Goal: Task Accomplishment & Management: Use online tool/utility

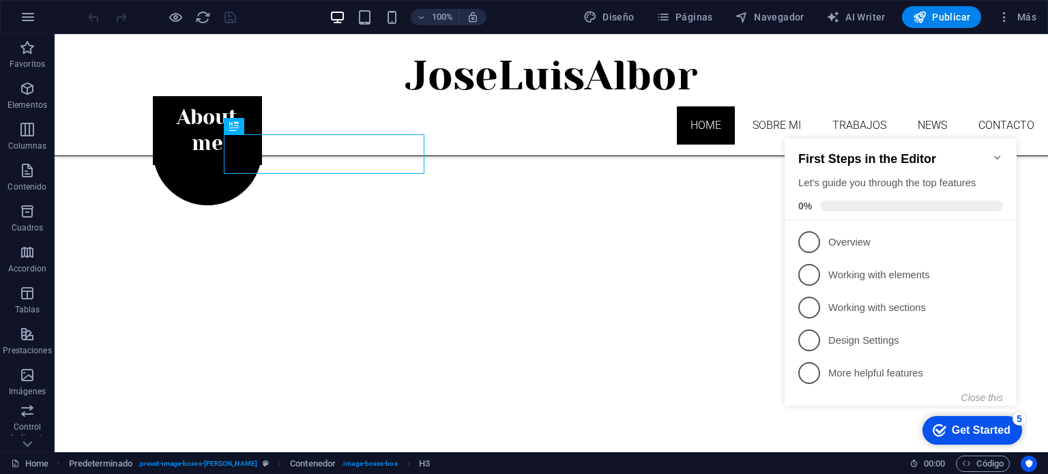
click at [1001, 152] on icon "Minimize checklist" at bounding box center [997, 157] width 11 height 11
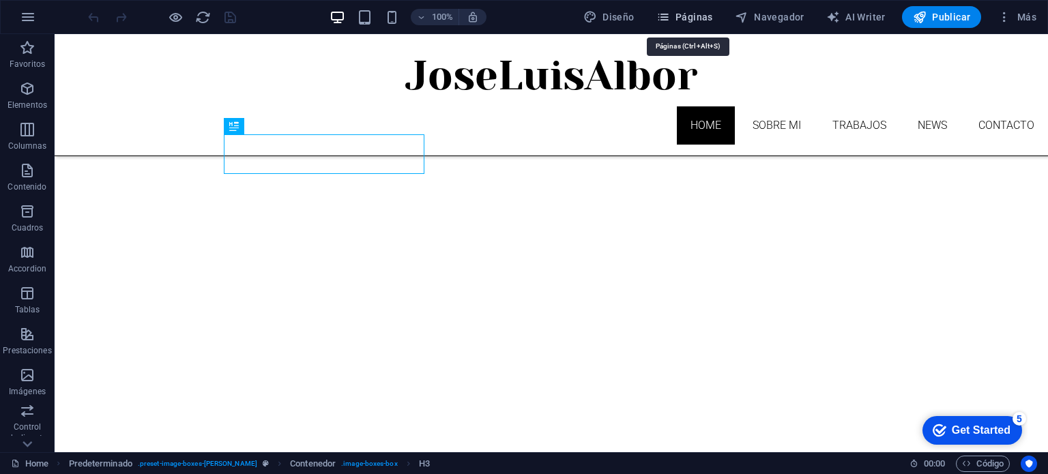
click at [702, 18] on span "Páginas" at bounding box center [685, 17] width 57 height 14
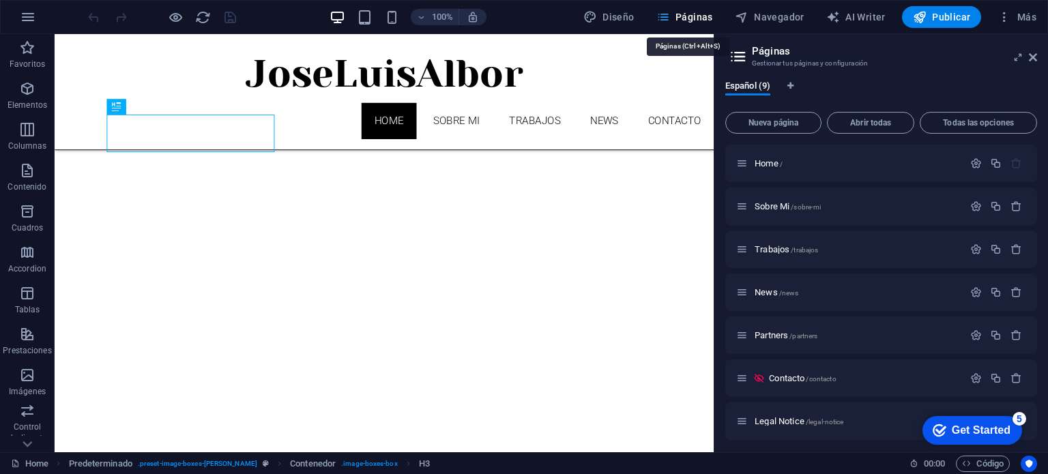
scroll to position [517, 0]
click at [770, 250] on span "Trabajos /trabajos" at bounding box center [786, 249] width 63 height 10
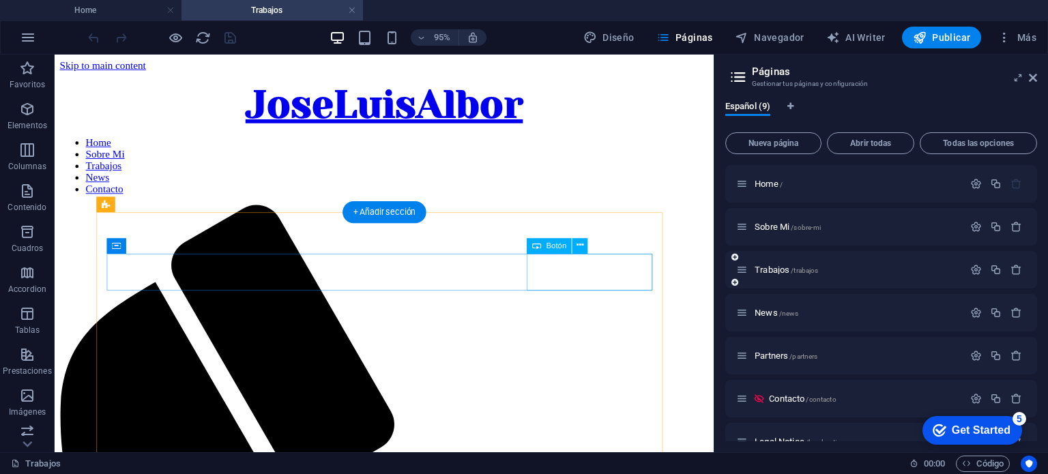
scroll to position [0, 0]
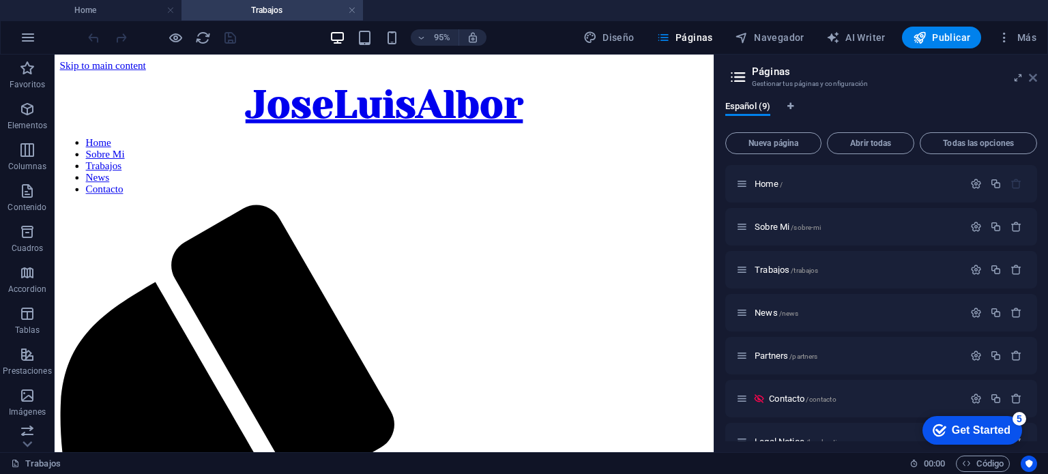
click at [1033, 76] on icon at bounding box center [1033, 77] width 8 height 11
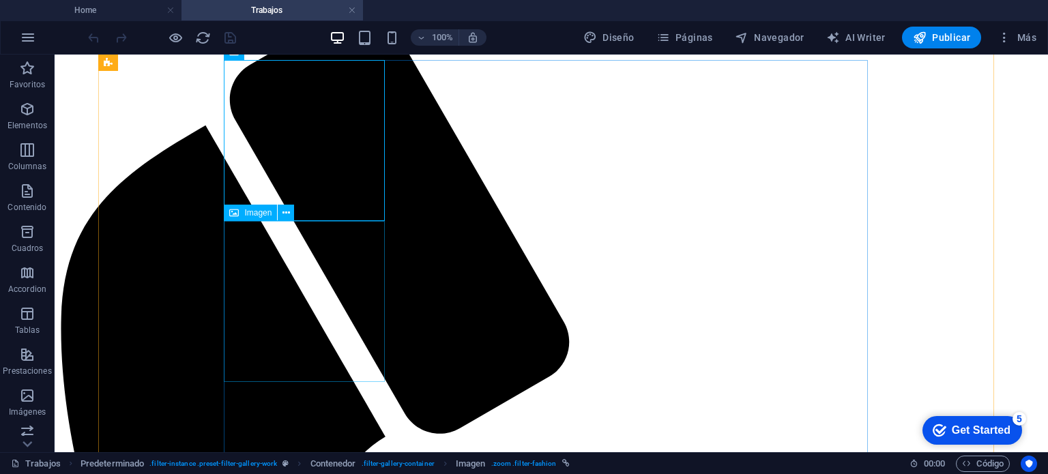
scroll to position [137, 0]
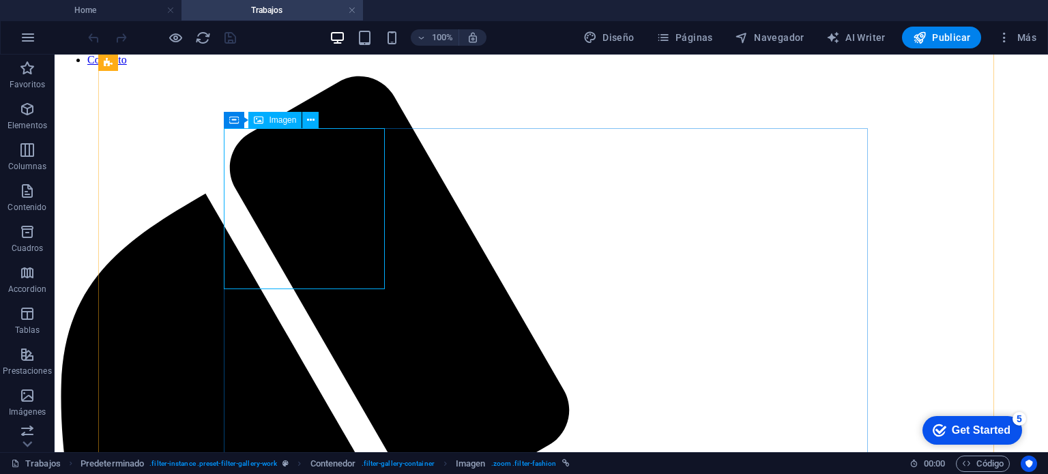
select select "%"
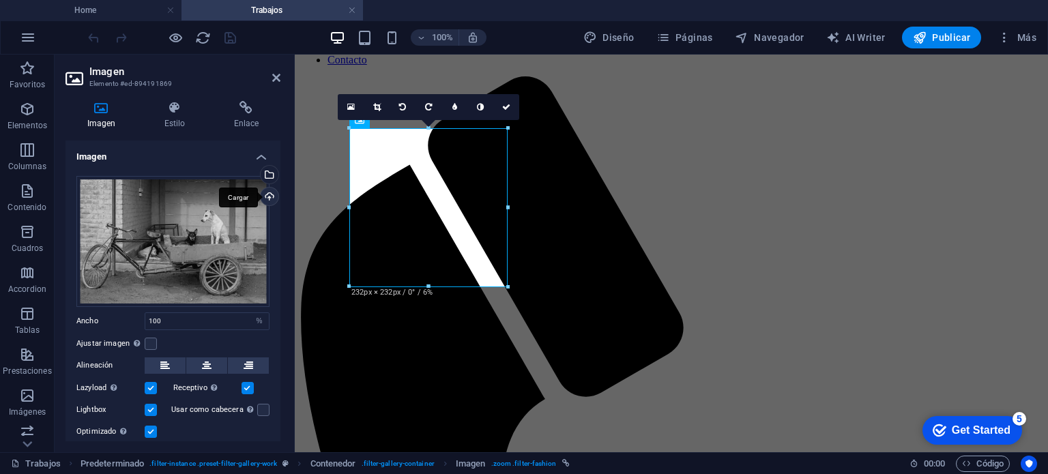
click at [263, 195] on div "Cargar" at bounding box center [268, 198] width 20 height 20
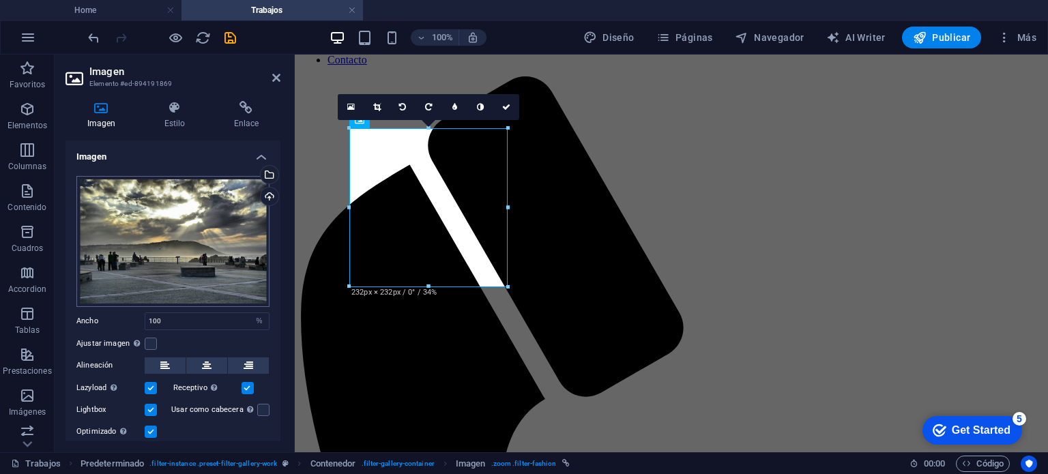
scroll to position [40, 0]
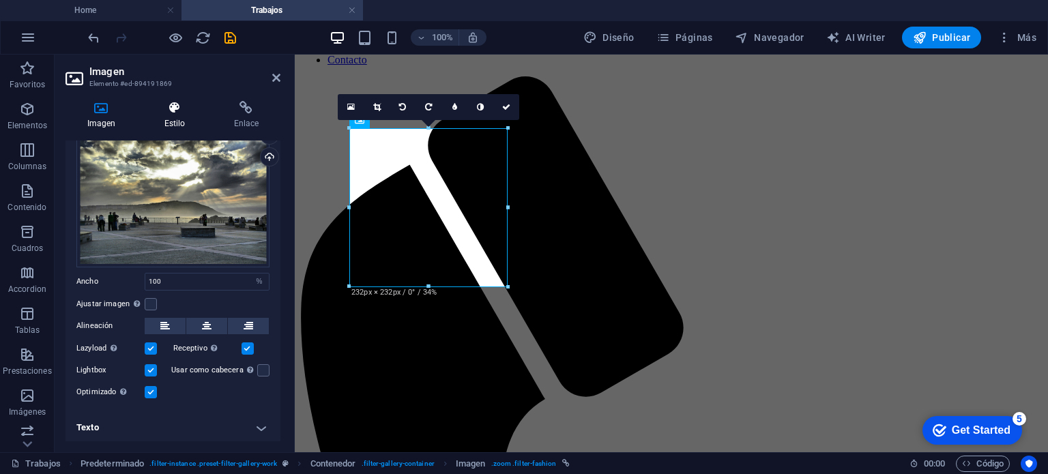
click at [167, 110] on icon at bounding box center [175, 108] width 64 height 14
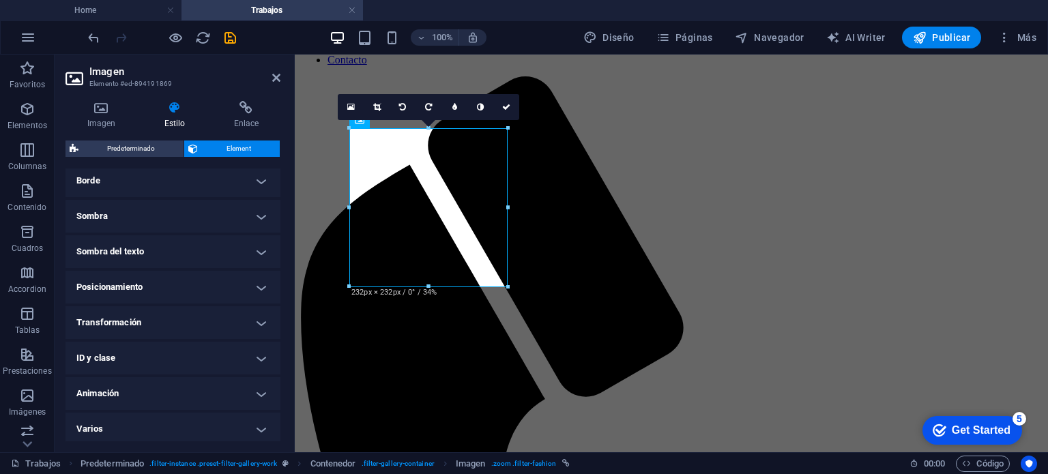
scroll to position [314, 0]
click at [195, 354] on h4 "ID y clase" at bounding box center [173, 355] width 215 height 33
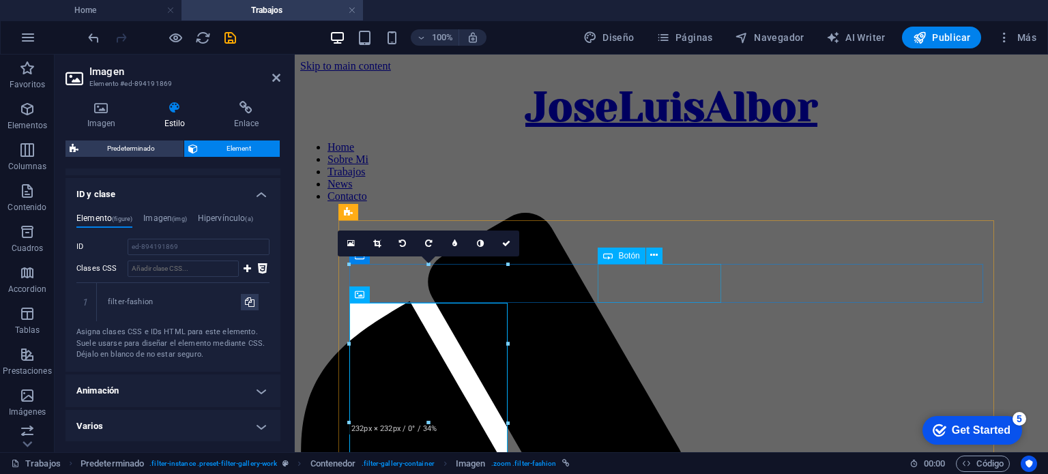
scroll to position [0, 0]
click at [158, 302] on div "filter-fashion" at bounding box center [174, 303] width 133 height 12
click at [165, 268] on input "Clases CSS" at bounding box center [183, 269] width 111 height 16
type input "filter-nature"
click at [242, 267] on button at bounding box center [248, 269] width 12 height 16
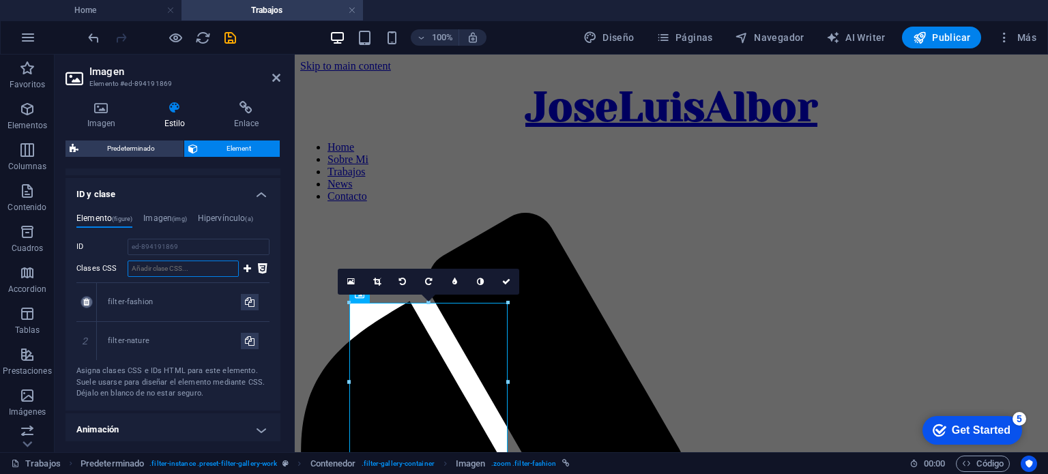
click at [86, 302] on icon at bounding box center [86, 302] width 6 height 8
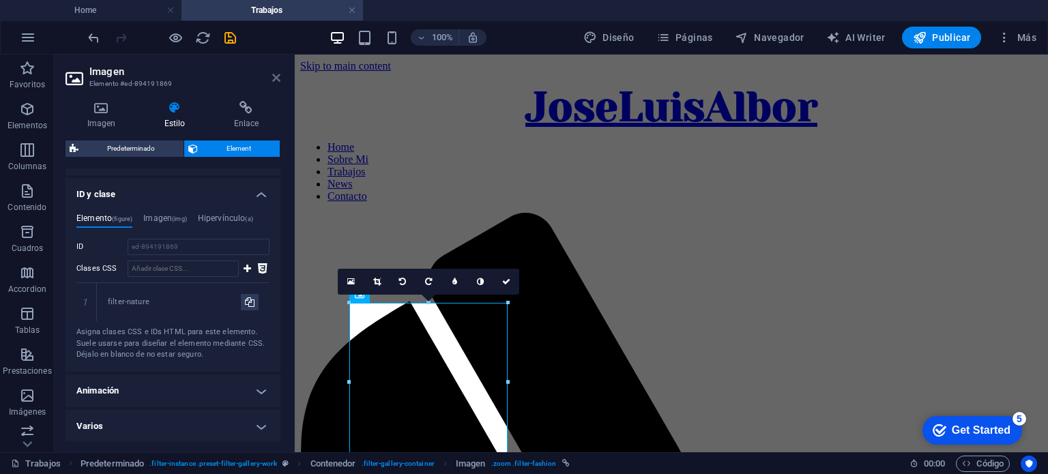
click at [277, 78] on icon at bounding box center [276, 77] width 8 height 11
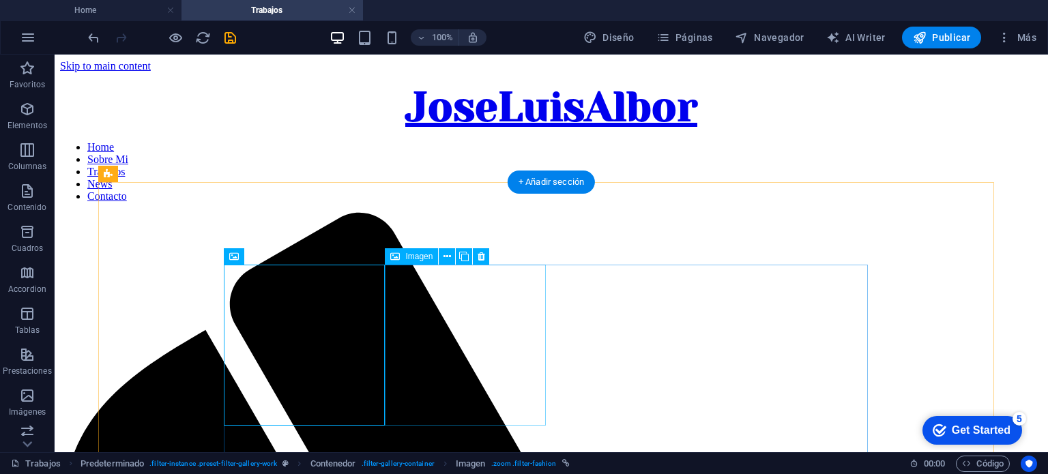
scroll to position [137, 0]
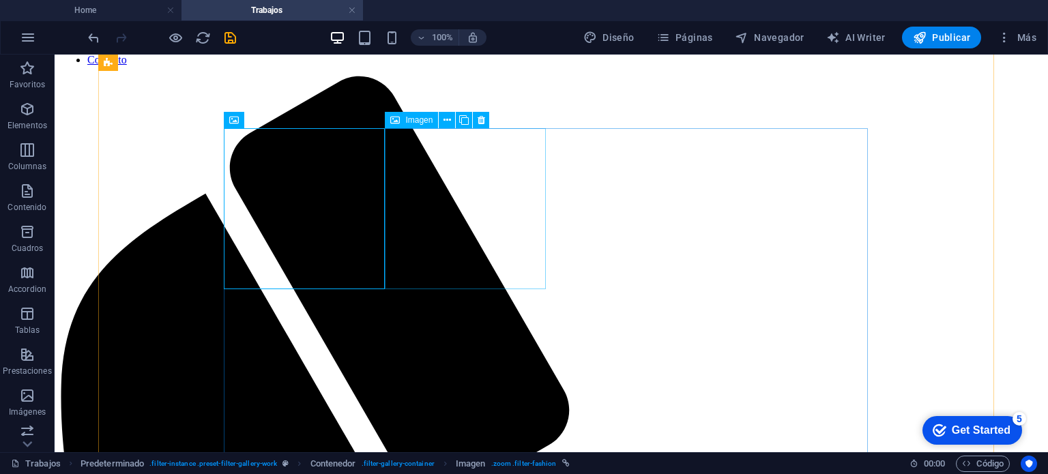
select select "%"
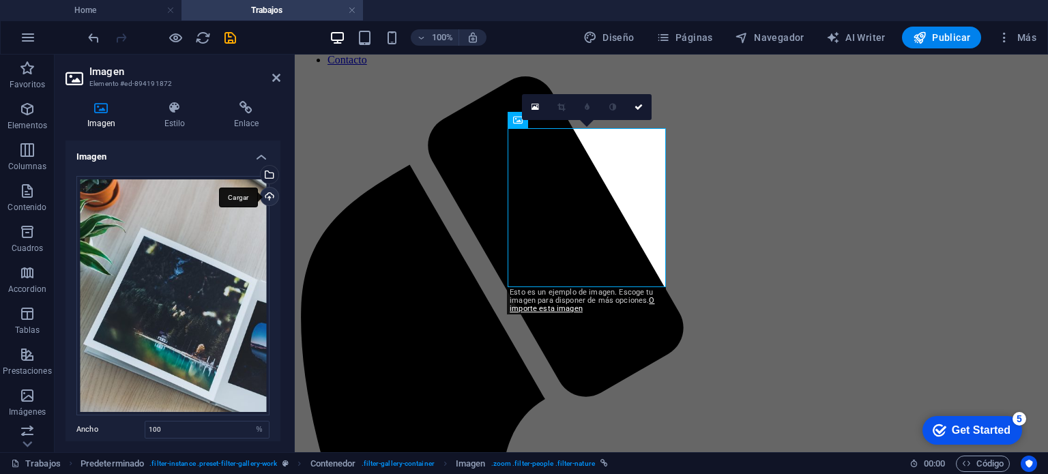
click at [270, 196] on div "Cargar" at bounding box center [268, 198] width 20 height 20
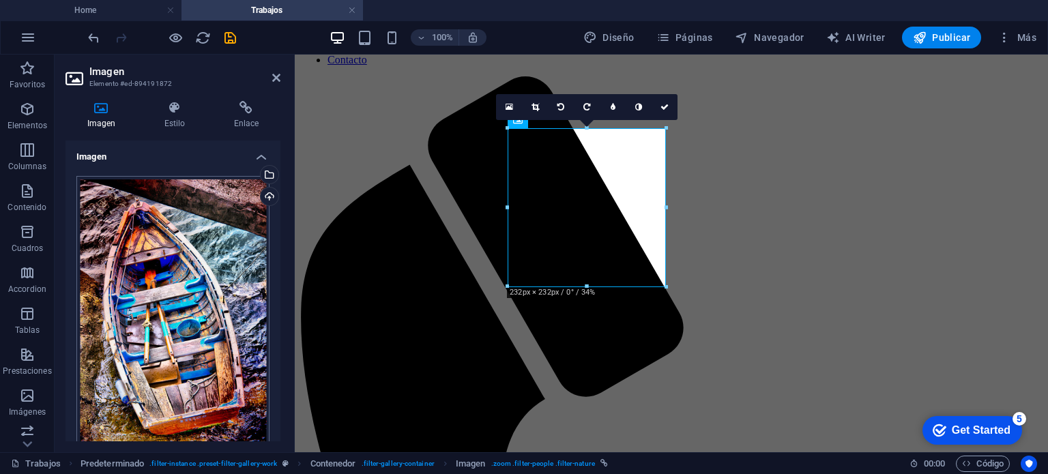
scroll to position [193, 0]
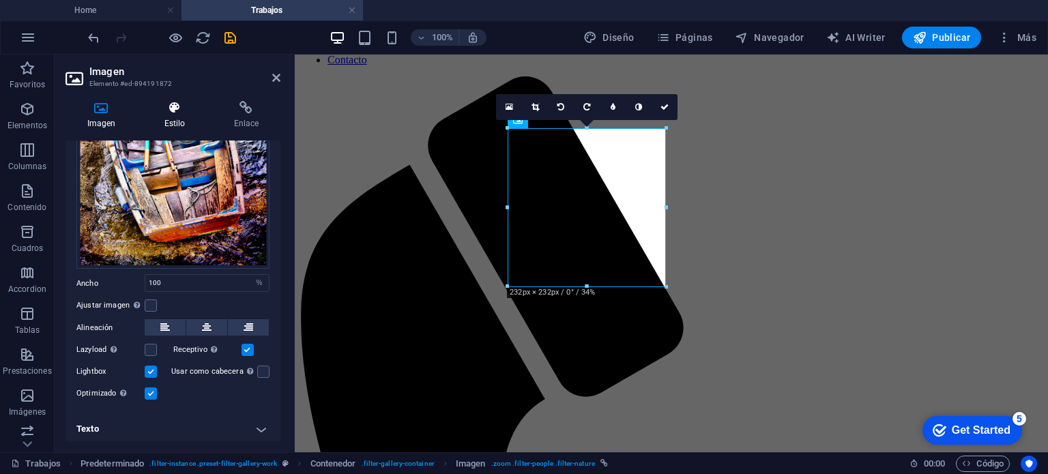
click at [164, 115] on h4 "Estilo" at bounding box center [178, 115] width 70 height 29
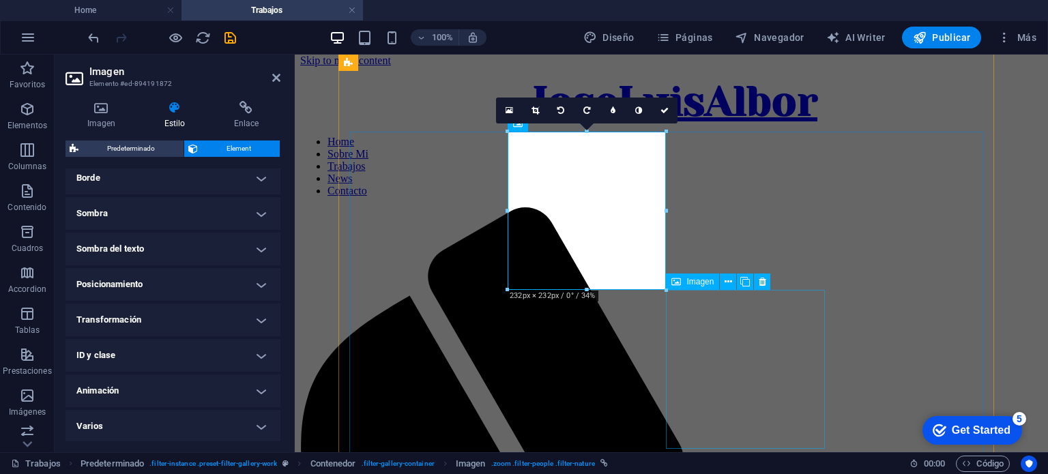
scroll to position [0, 0]
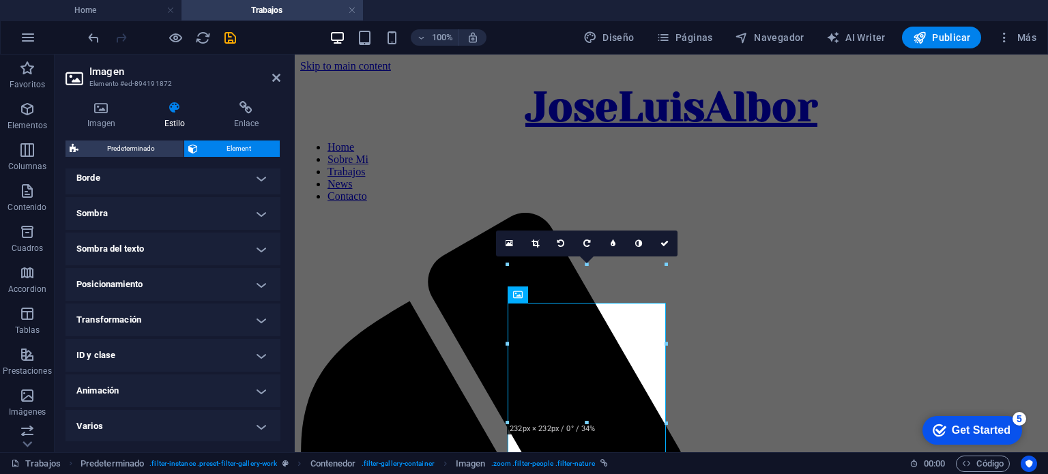
click at [127, 358] on h4 "ID y clase" at bounding box center [173, 355] width 215 height 33
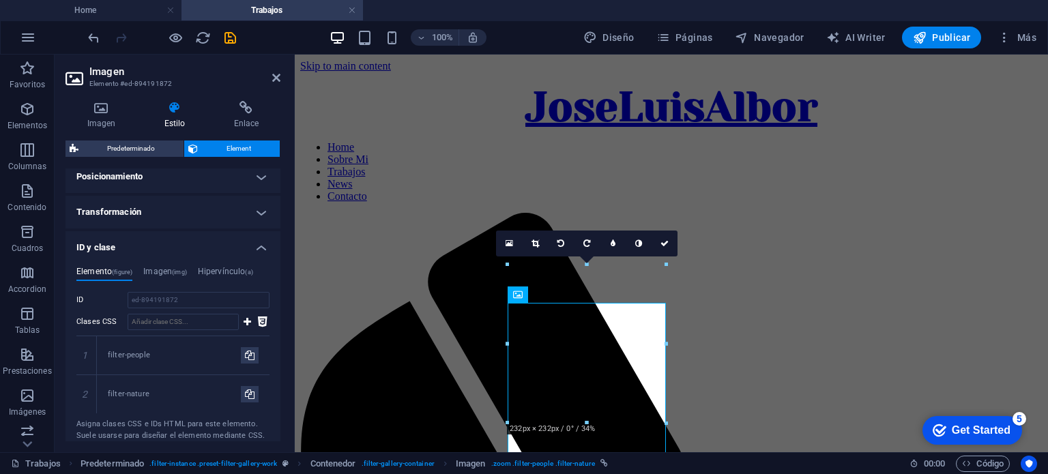
scroll to position [513, 0]
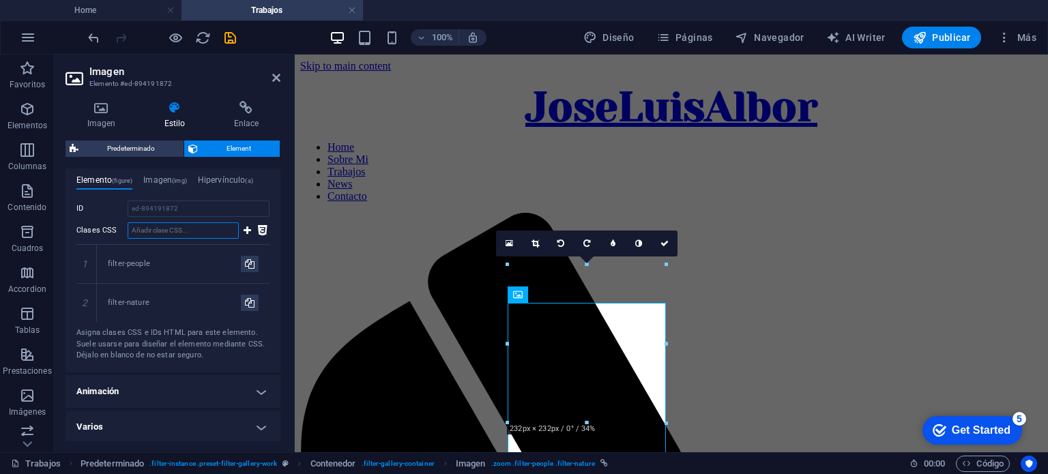
click at [169, 231] on input "Clases CSS" at bounding box center [183, 231] width 111 height 16
type input "filter-strret-art"
click at [244, 228] on icon at bounding box center [248, 231] width 8 height 16
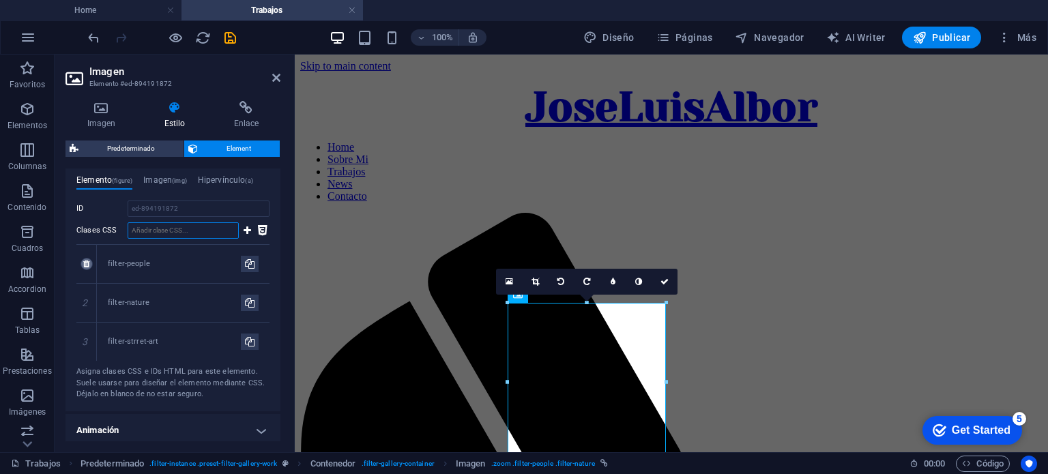
click at [82, 262] on link at bounding box center [87, 264] width 12 height 12
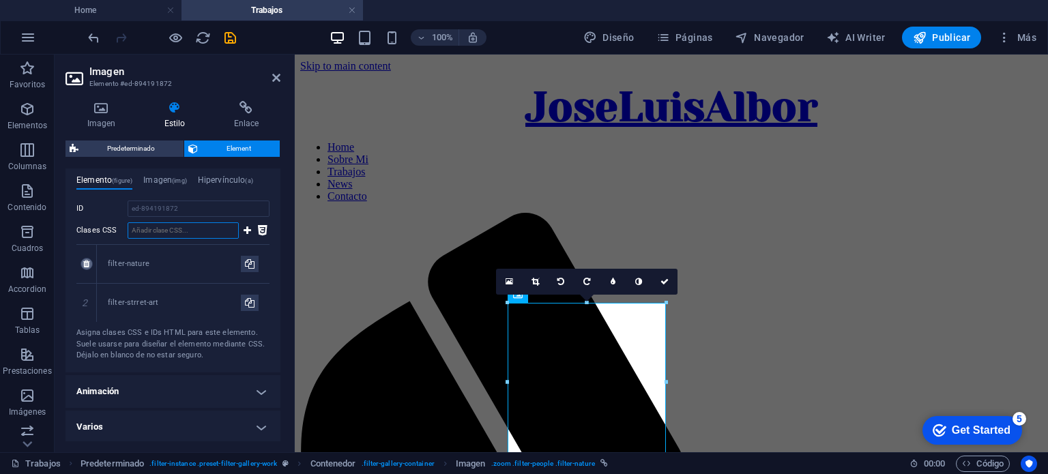
click at [82, 262] on link at bounding box center [87, 264] width 12 height 12
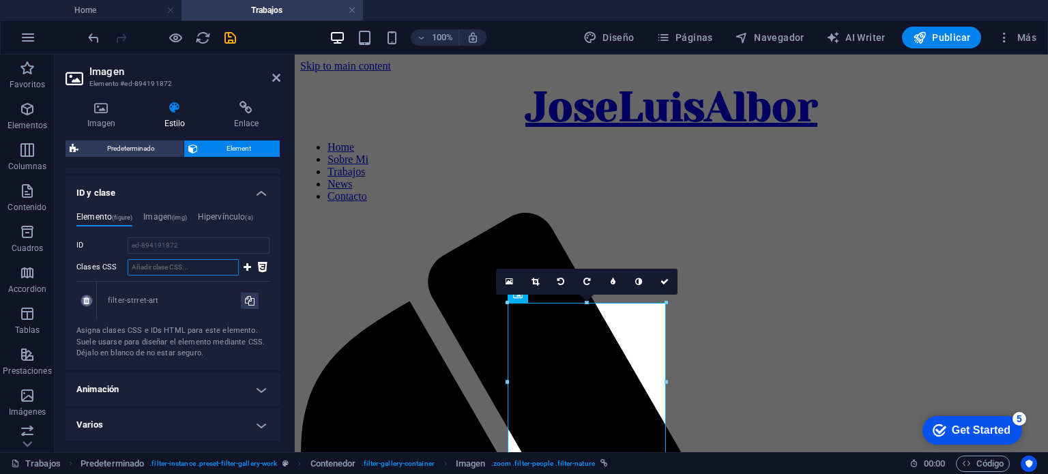
scroll to position [475, 0]
click at [229, 38] on icon "save" at bounding box center [231, 38] width 16 height 16
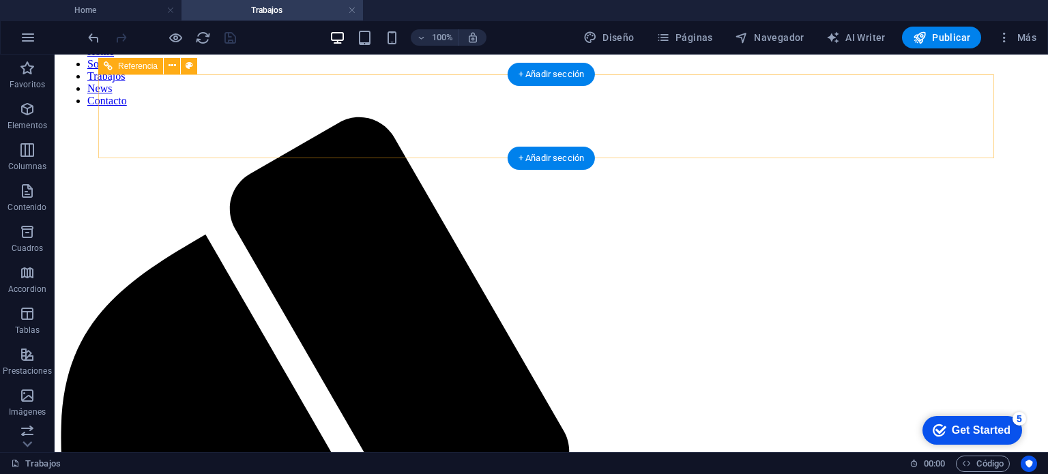
scroll to position [205, 0]
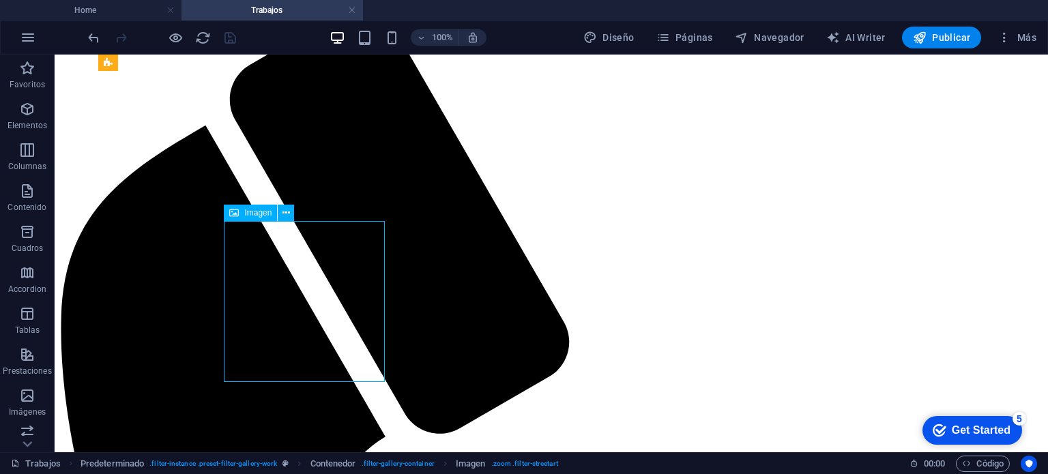
select select "%"
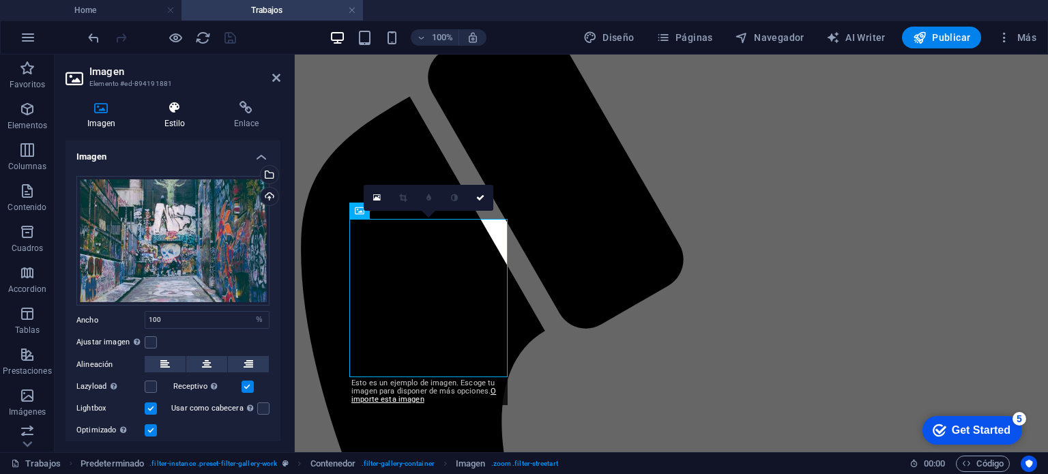
click at [177, 119] on h4 "Estilo" at bounding box center [178, 115] width 70 height 29
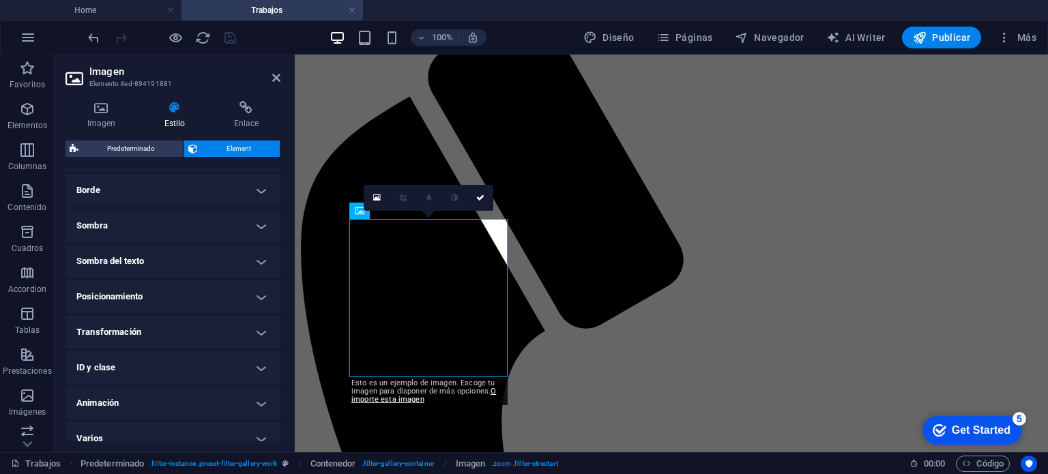
scroll to position [314, 0]
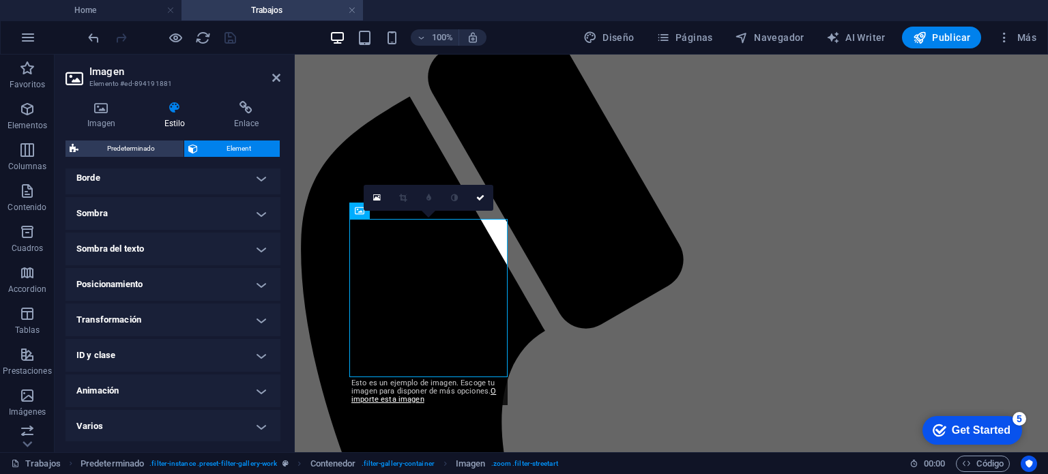
click at [167, 352] on h4 "ID y clase" at bounding box center [173, 355] width 215 height 33
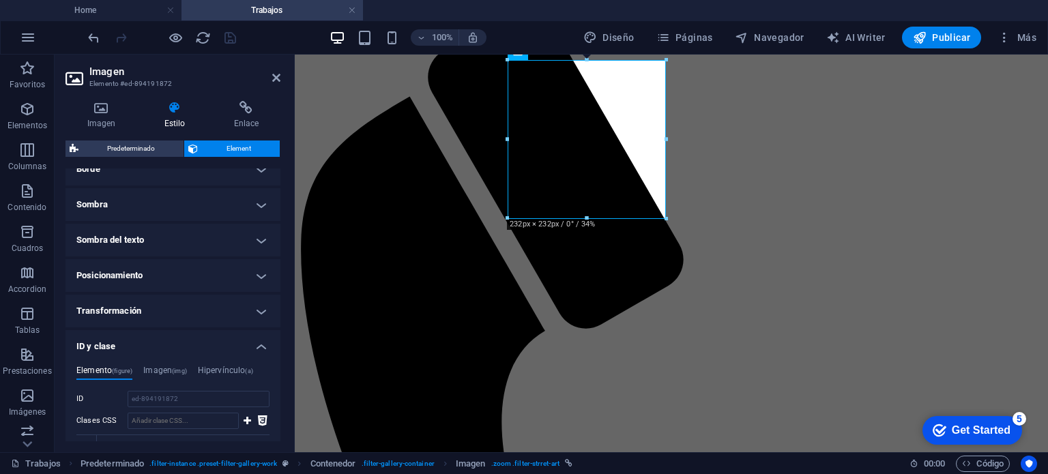
scroll to position [341, 0]
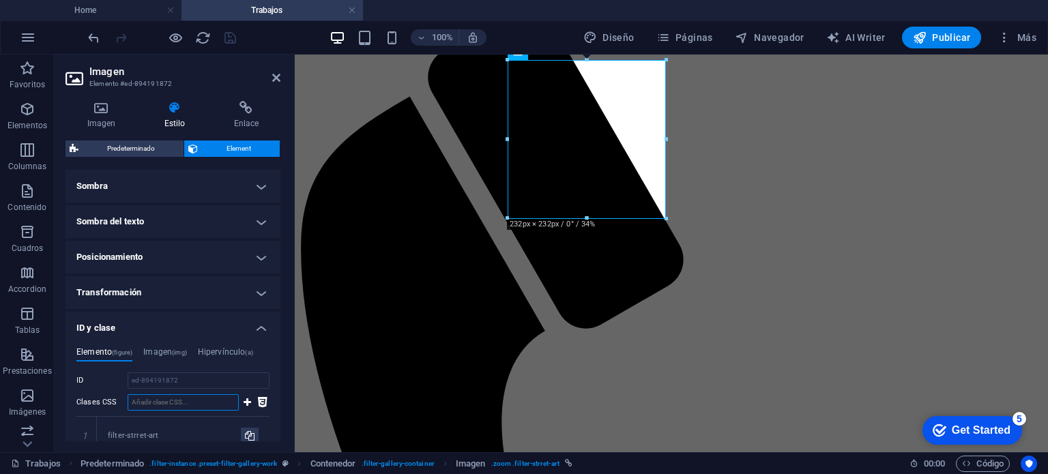
click at [165, 401] on input "Clases CSS" at bounding box center [183, 403] width 111 height 16
type input "filter-streetart"
click at [244, 400] on icon at bounding box center [248, 403] width 8 height 16
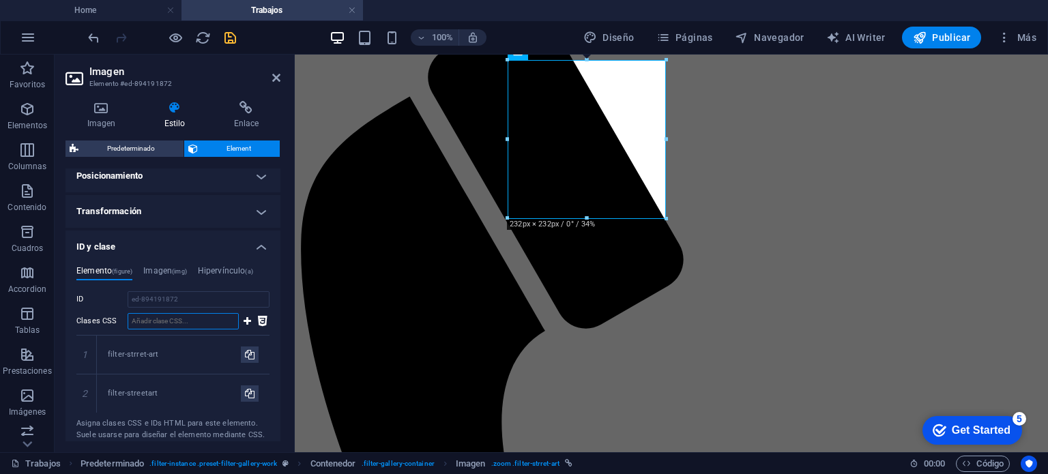
scroll to position [478, 0]
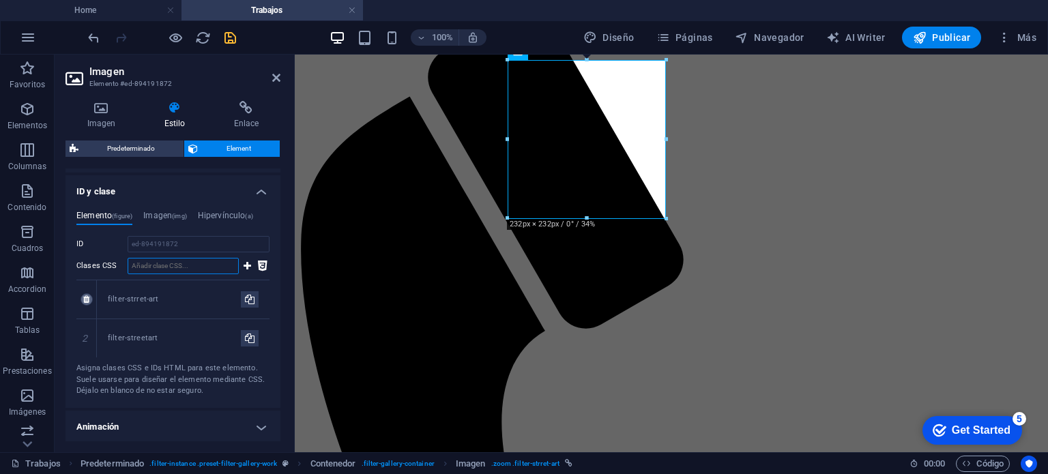
click at [87, 299] on icon at bounding box center [86, 300] width 6 height 8
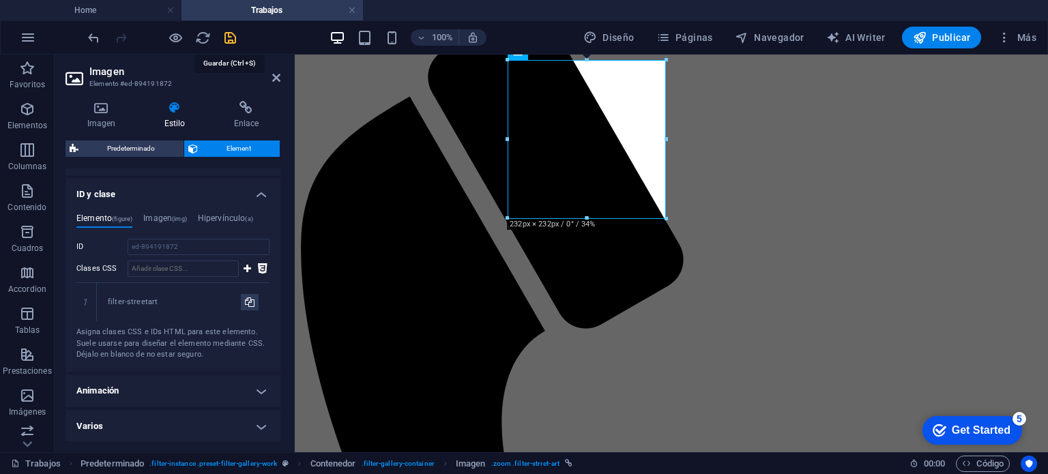
click at [227, 32] on icon "save" at bounding box center [231, 38] width 16 height 16
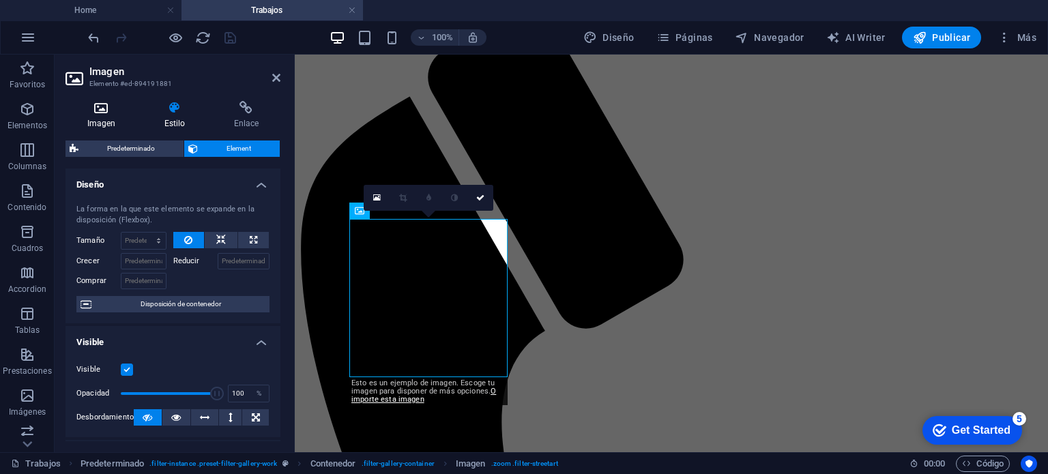
click at [104, 117] on h4 "Imagen" at bounding box center [104, 115] width 77 height 29
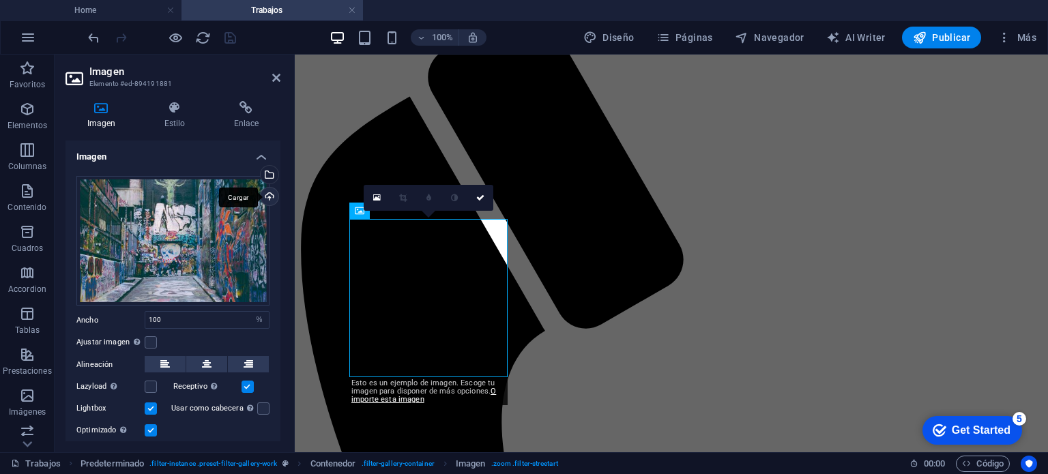
click at [265, 197] on div "Cargar" at bounding box center [268, 198] width 20 height 20
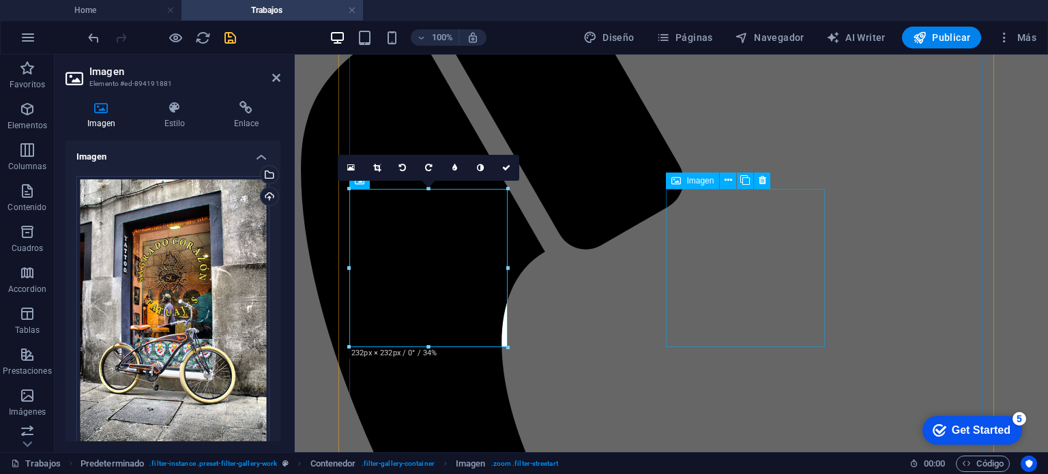
scroll to position [303, 0]
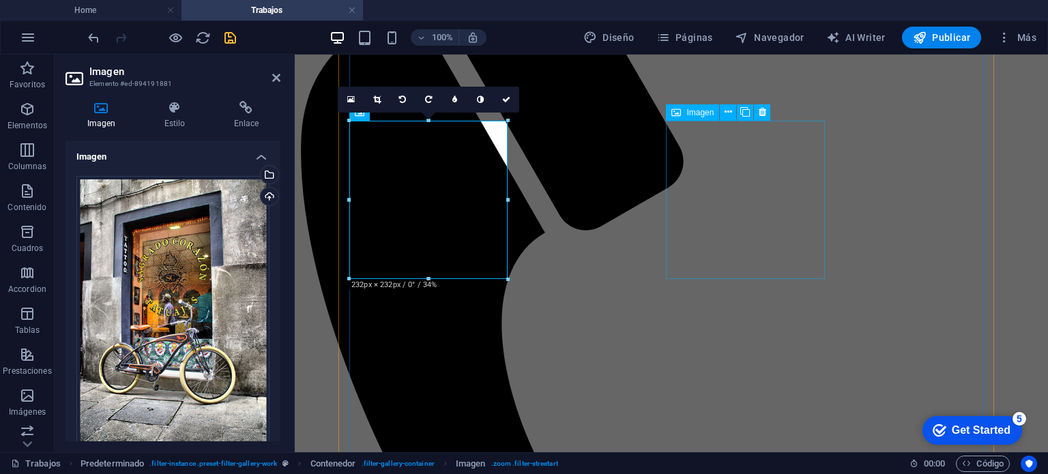
select select "%"
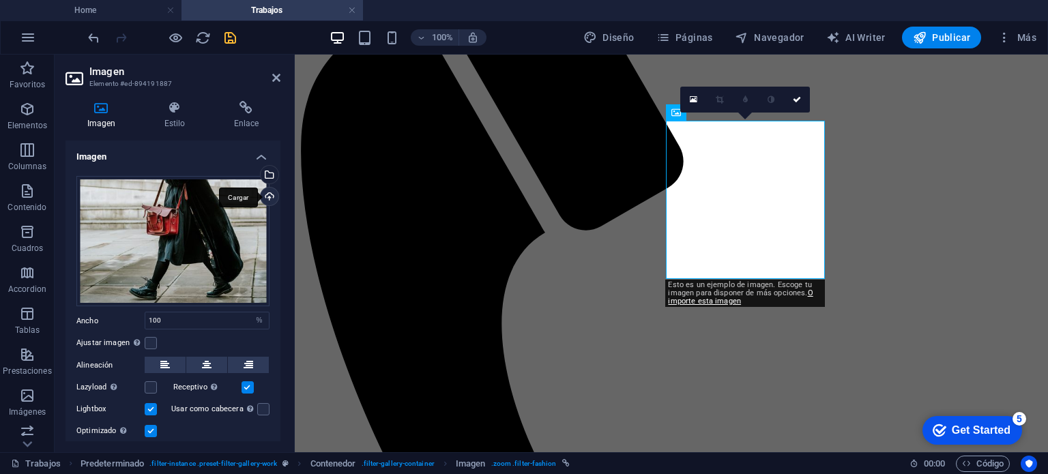
click at [267, 197] on div "Cargar" at bounding box center [268, 198] width 20 height 20
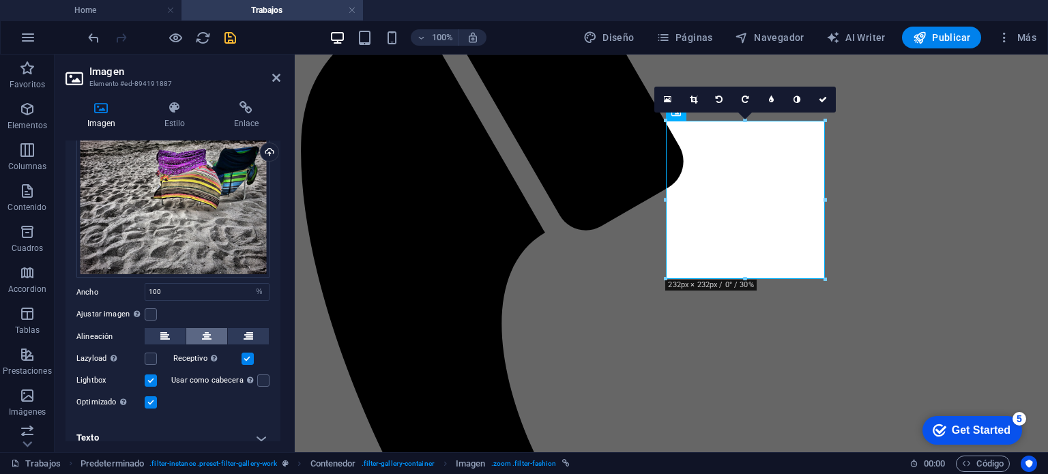
scroll to position [55, 0]
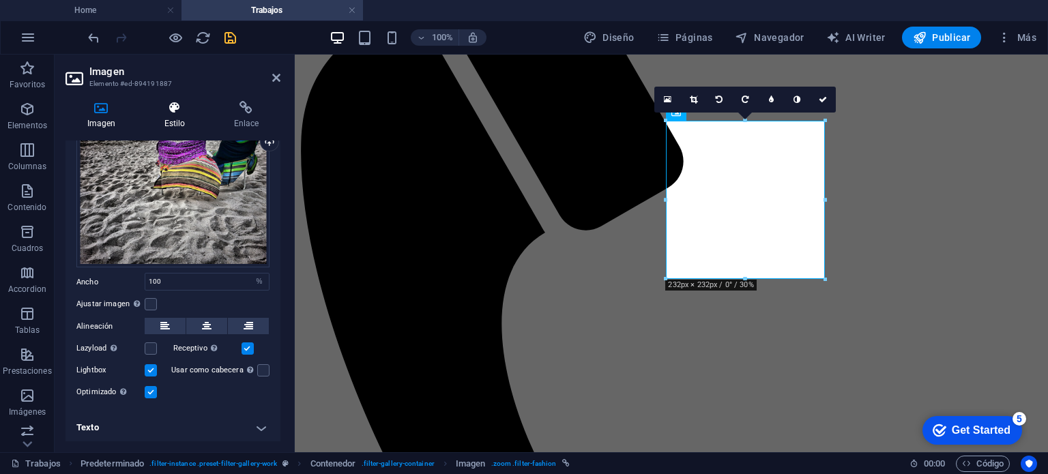
click at [167, 119] on h4 "Estilo" at bounding box center [178, 115] width 70 height 29
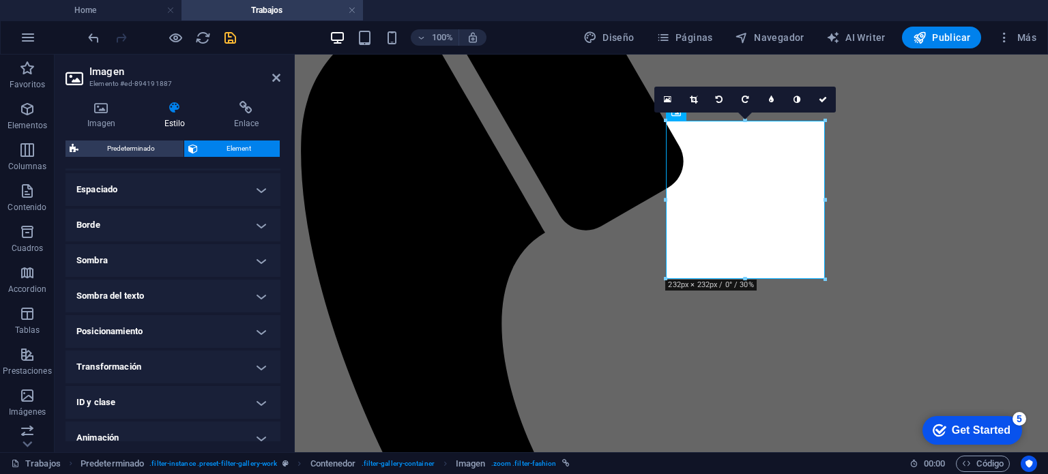
scroll to position [314, 0]
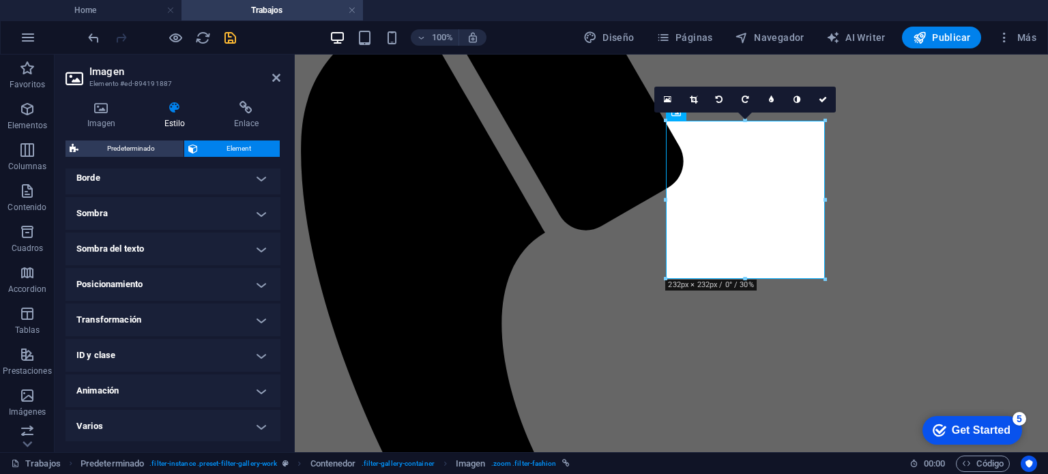
click at [113, 358] on h4 "ID y clase" at bounding box center [173, 355] width 215 height 33
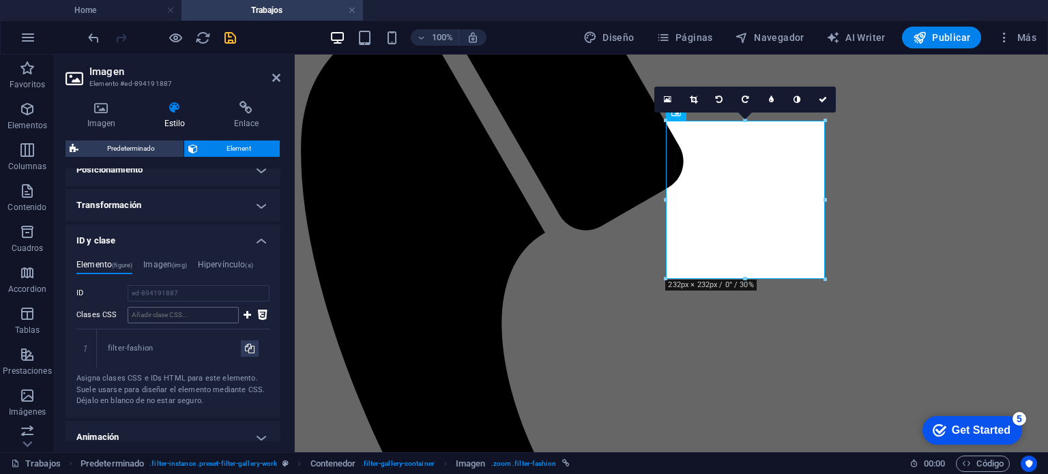
scroll to position [451, 0]
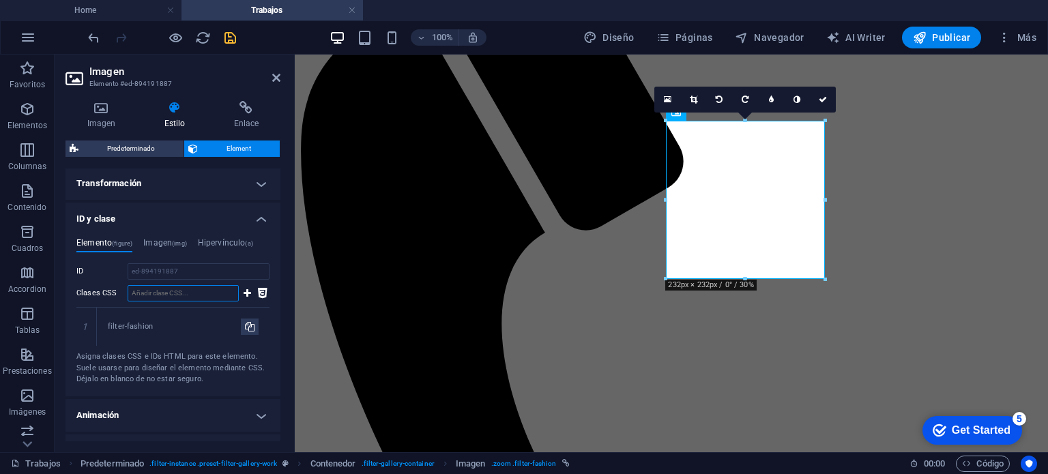
click at [160, 295] on input "Clases CSS" at bounding box center [183, 293] width 111 height 16
type input "filter-streetart"
click at [244, 291] on icon at bounding box center [248, 293] width 8 height 16
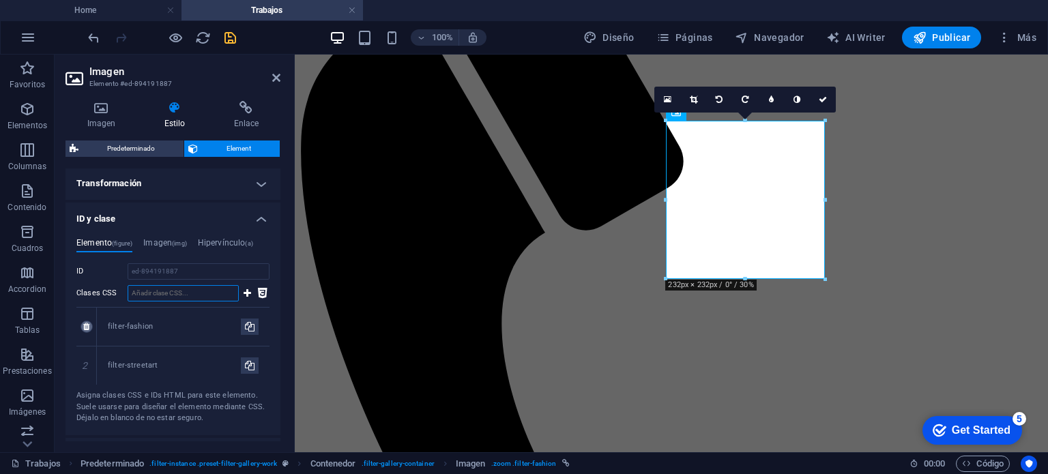
click at [86, 324] on icon at bounding box center [86, 327] width 6 height 8
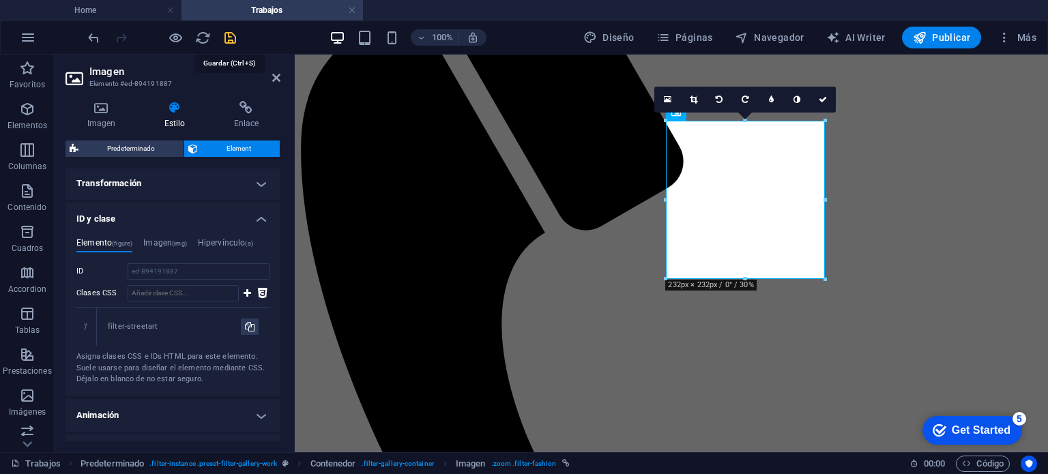
click at [228, 37] on icon "save" at bounding box center [231, 38] width 16 height 16
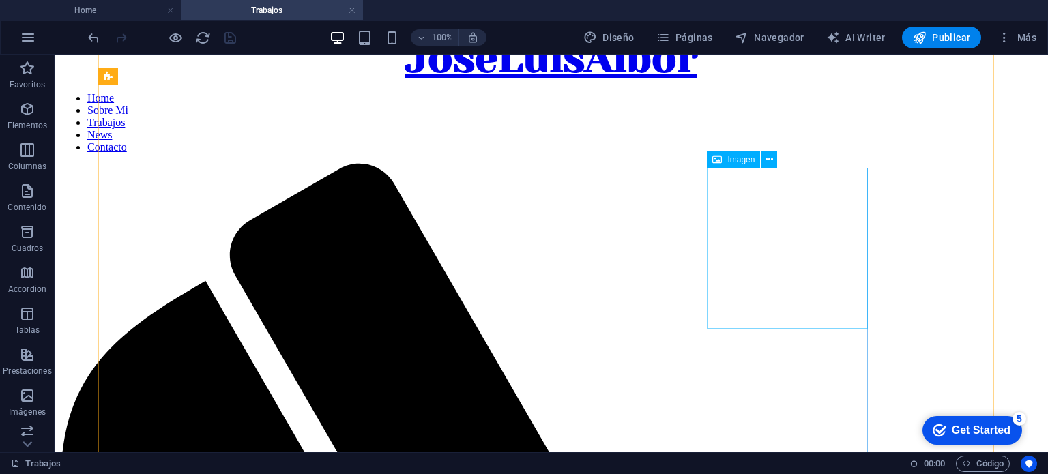
scroll to position [0, 0]
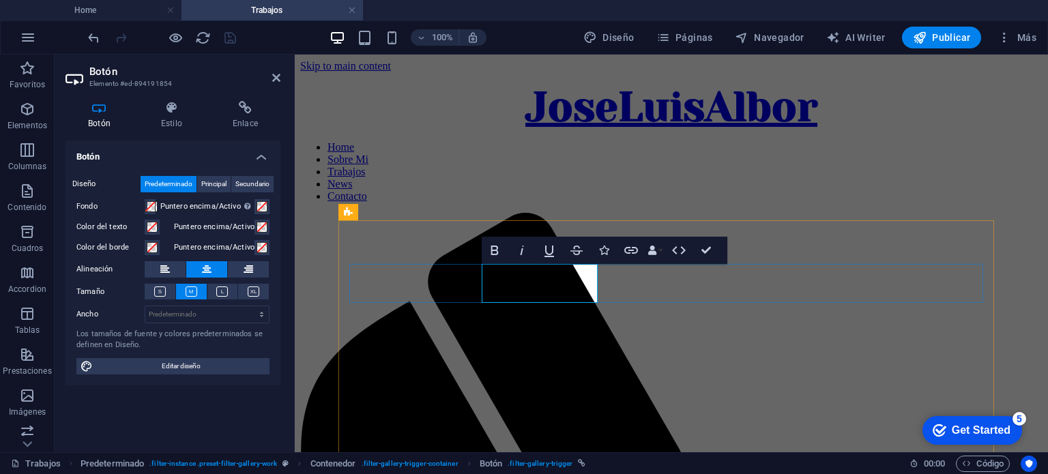
click at [167, 113] on icon at bounding box center [172, 108] width 66 height 14
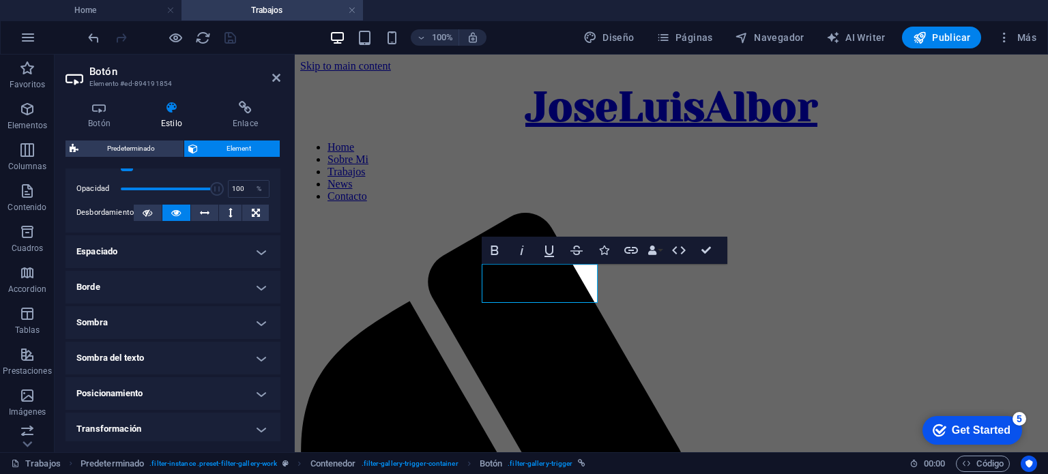
scroll to position [314, 0]
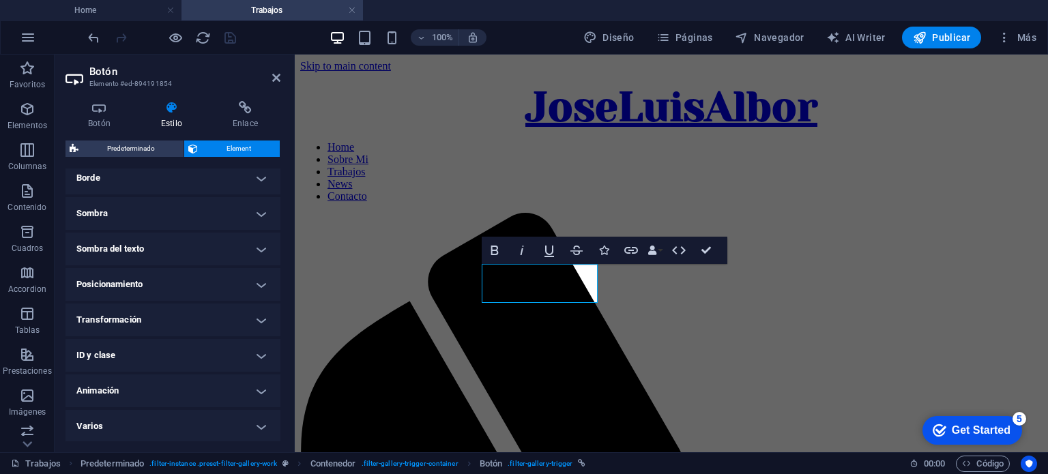
click at [115, 354] on h4 "ID y clase" at bounding box center [173, 355] width 215 height 33
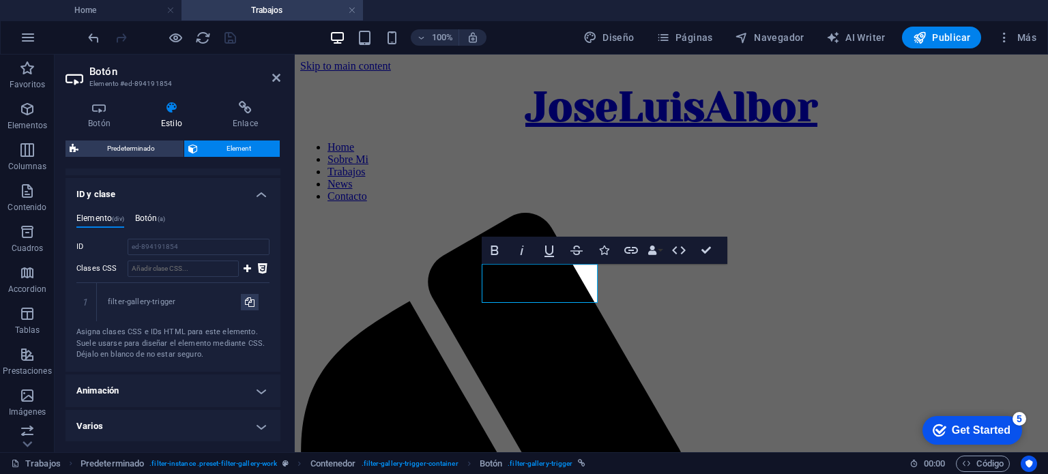
click at [160, 218] on h4 "Botón (a)" at bounding box center [150, 221] width 30 height 15
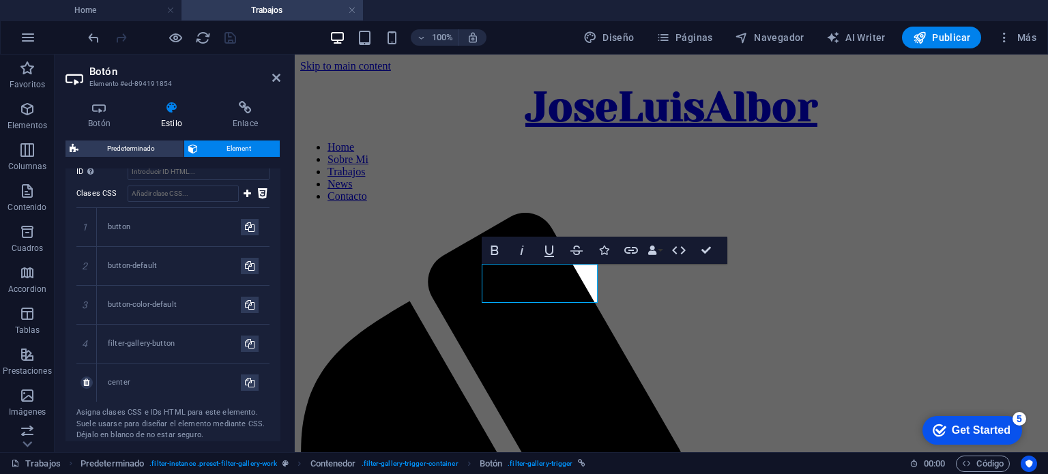
scroll to position [494, 0]
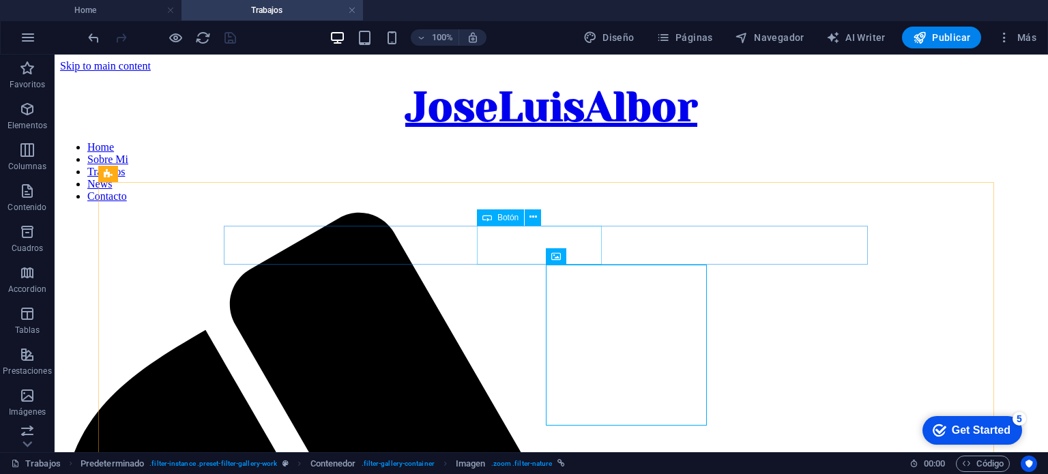
click at [514, 220] on span "Botón" at bounding box center [508, 218] width 21 height 8
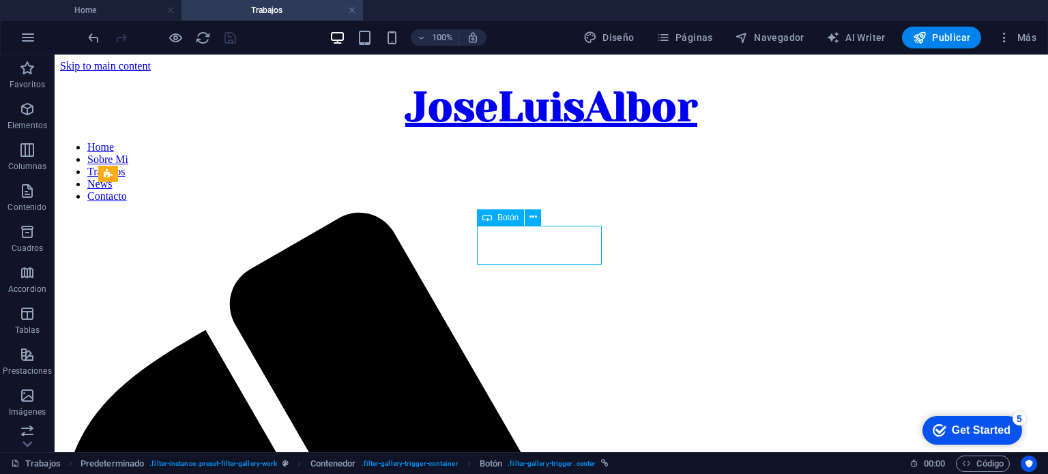
click at [510, 219] on span "Botón" at bounding box center [508, 218] width 21 height 8
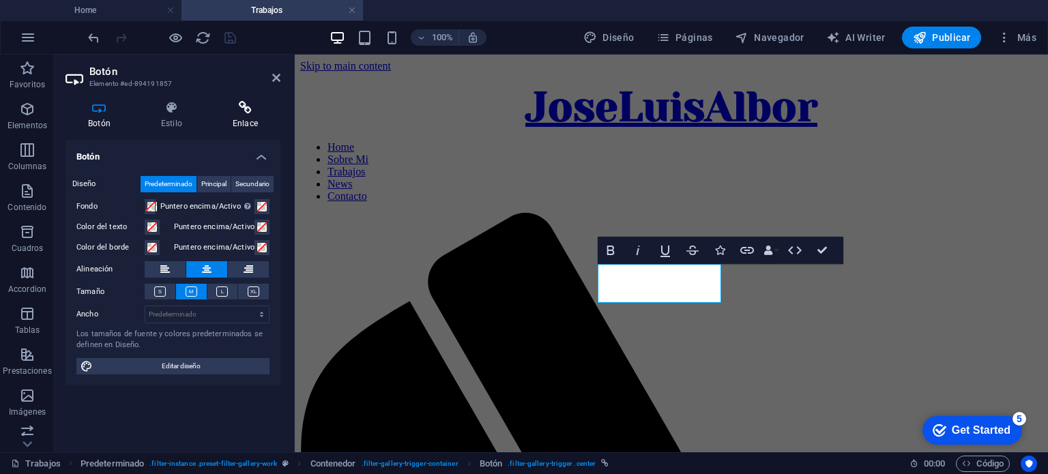
click at [236, 111] on icon at bounding box center [245, 108] width 70 height 14
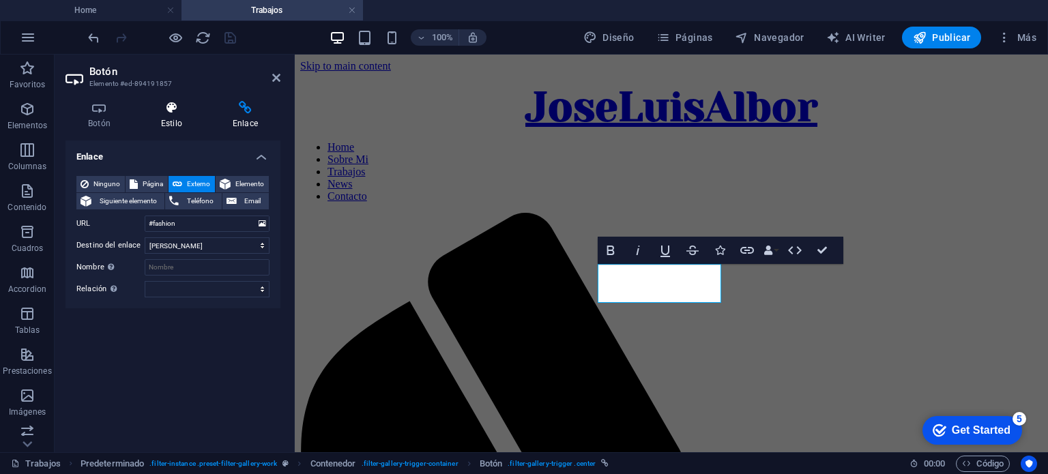
click at [177, 116] on h4 "Estilo" at bounding box center [175, 115] width 72 height 29
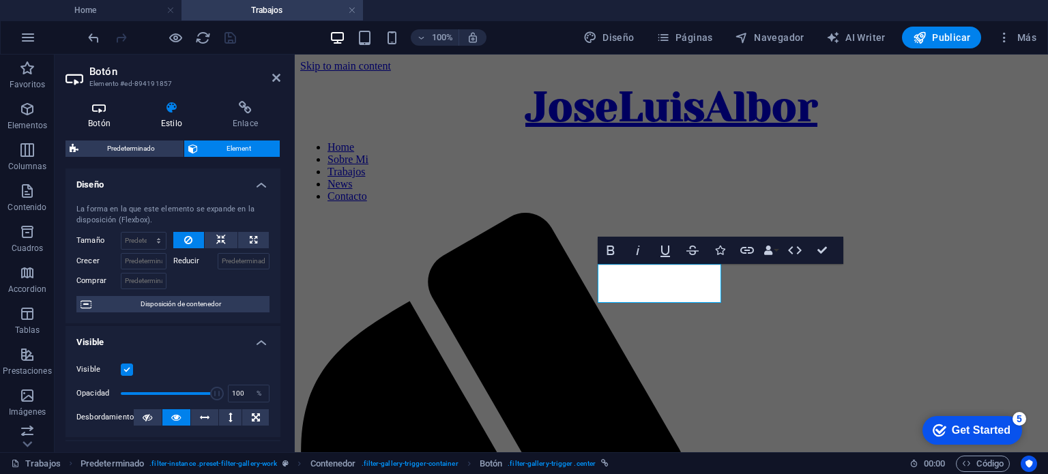
click at [119, 116] on h4 "Botón" at bounding box center [102, 115] width 73 height 29
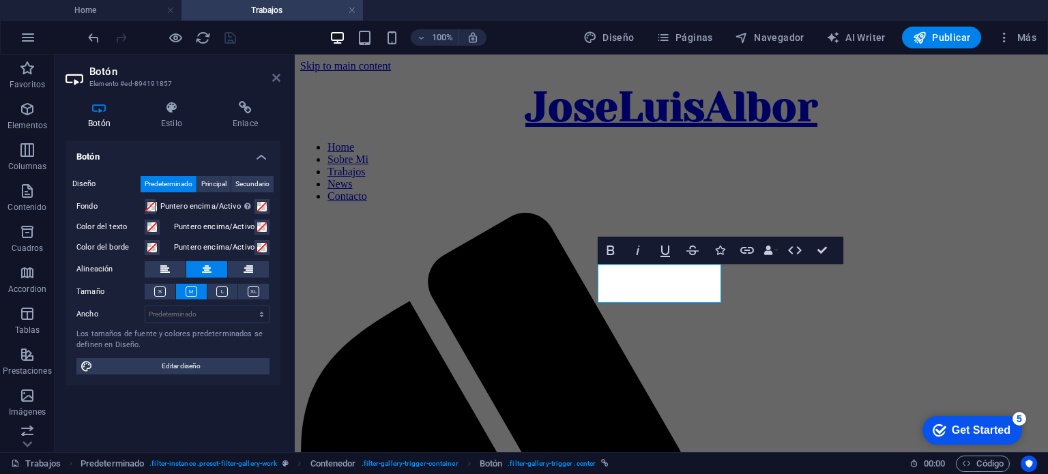
click at [279, 78] on icon at bounding box center [276, 77] width 8 height 11
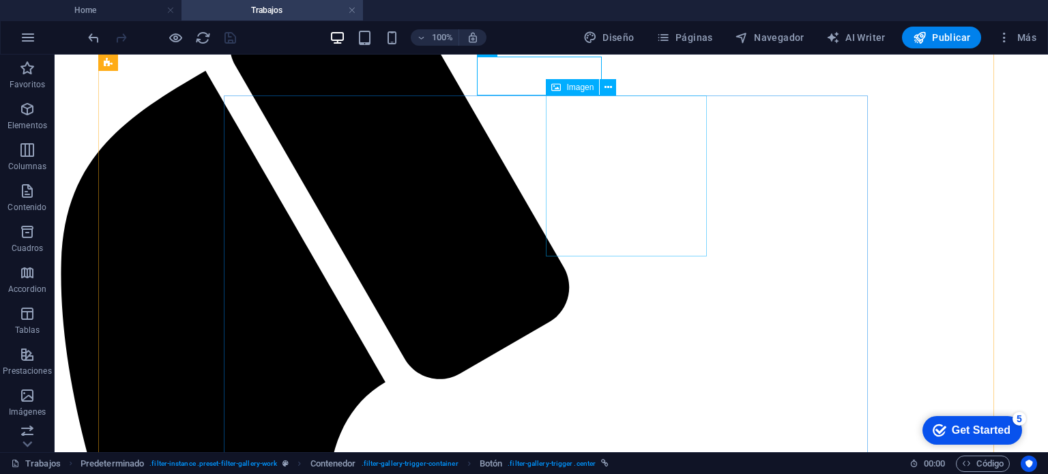
scroll to position [341, 0]
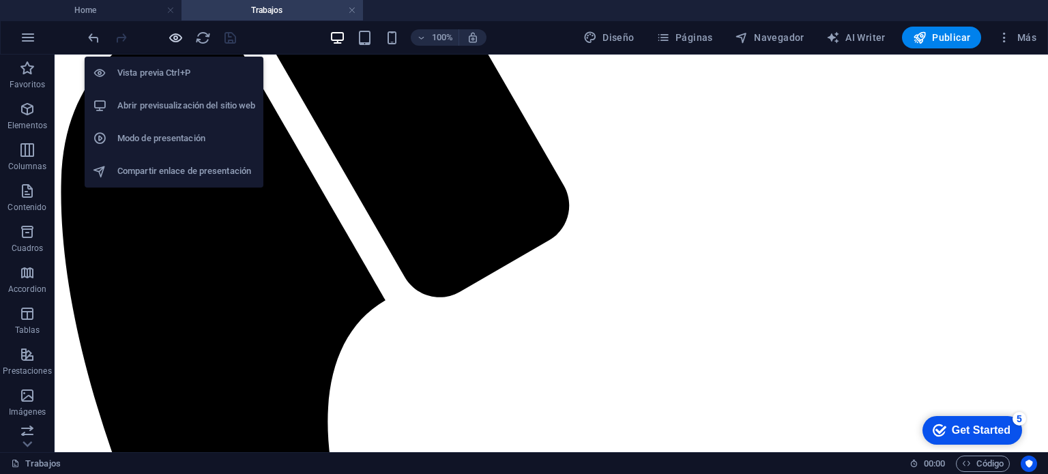
click at [180, 36] on icon "button" at bounding box center [176, 38] width 16 height 16
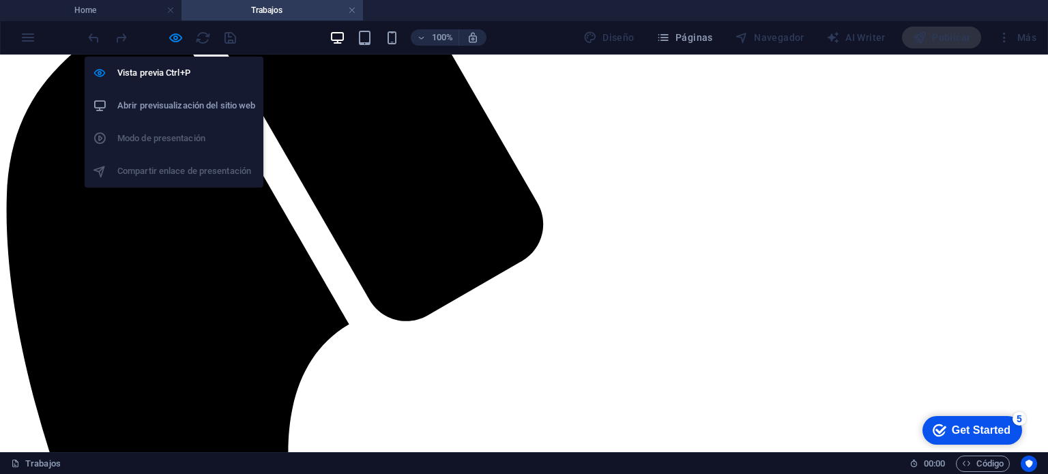
click at [168, 100] on h6 "Abrir previsualización del sitio web" at bounding box center [186, 106] width 138 height 16
click at [169, 35] on icon "button" at bounding box center [176, 38] width 16 height 16
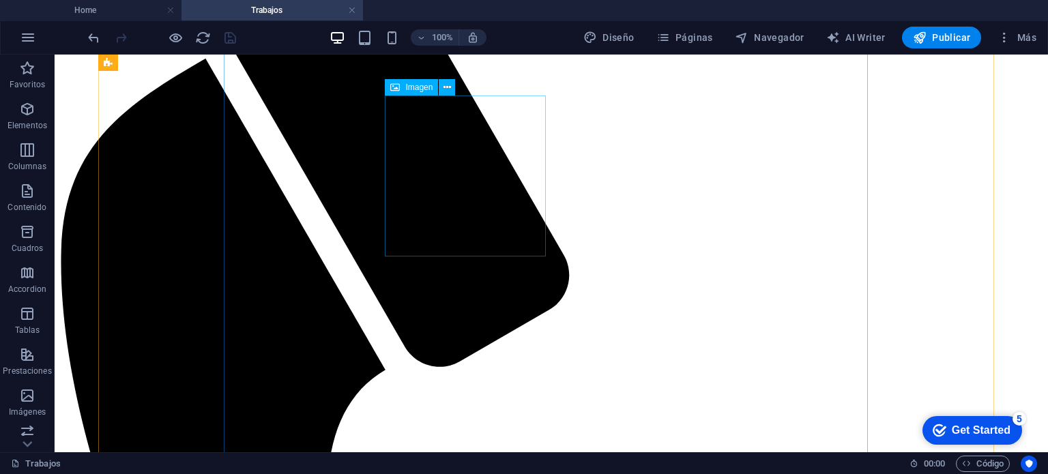
scroll to position [205, 0]
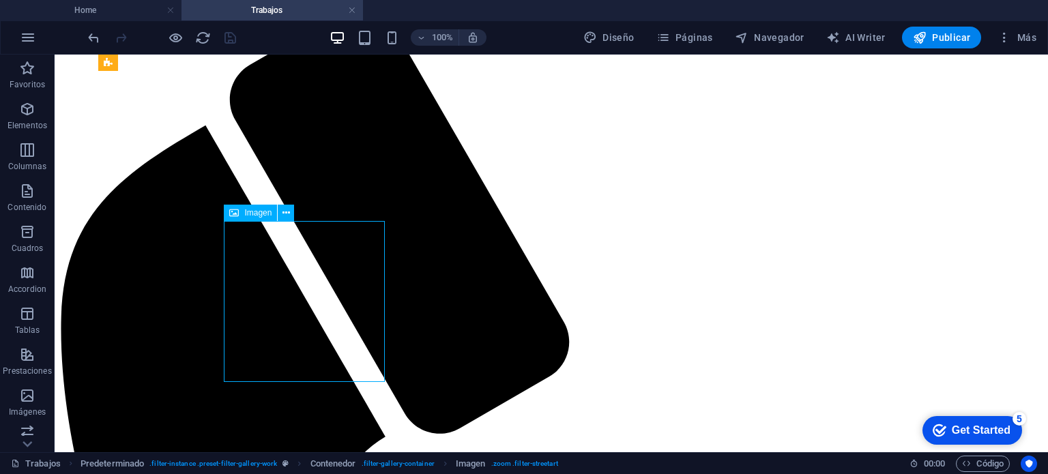
select select "%"
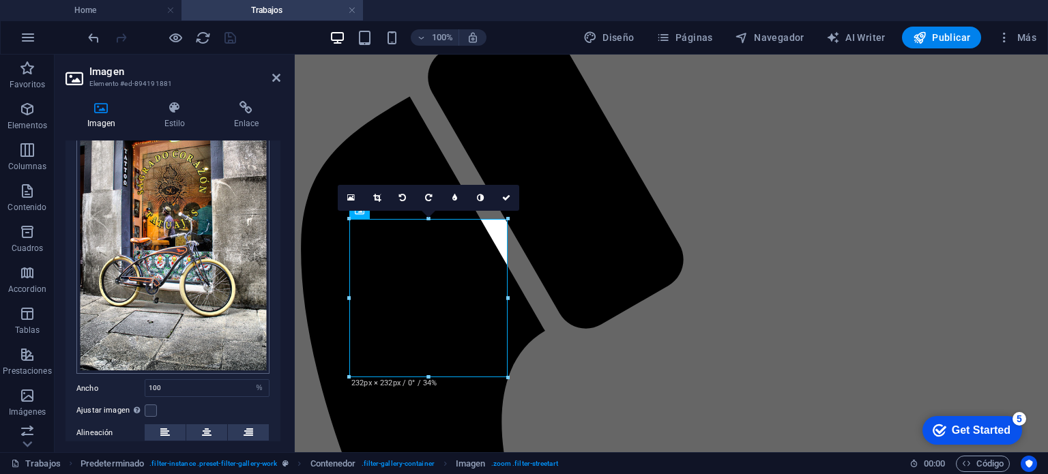
scroll to position [137, 0]
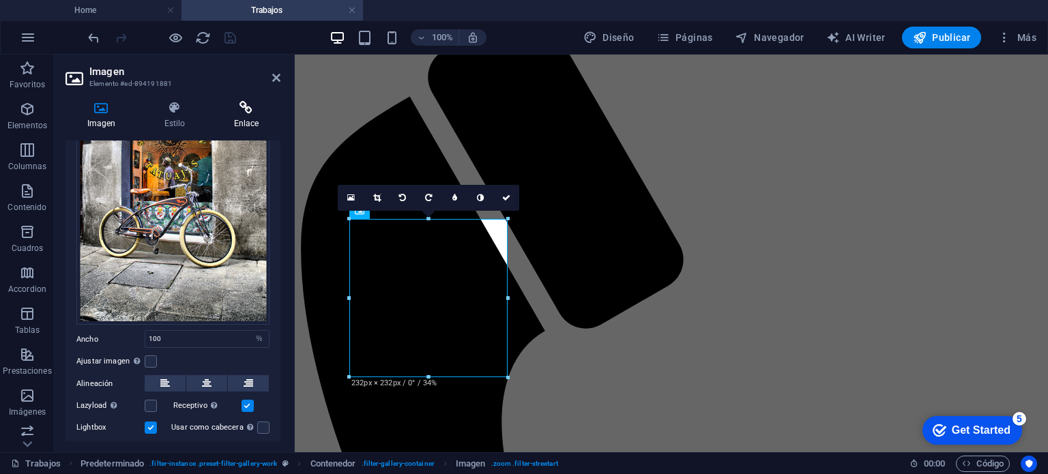
click at [238, 114] on icon at bounding box center [246, 108] width 68 height 14
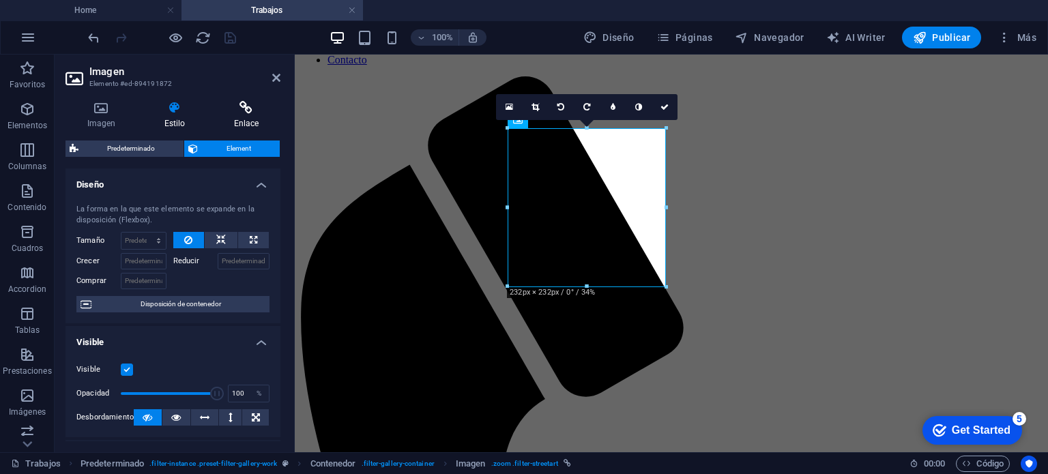
click at [243, 111] on icon at bounding box center [246, 108] width 68 height 14
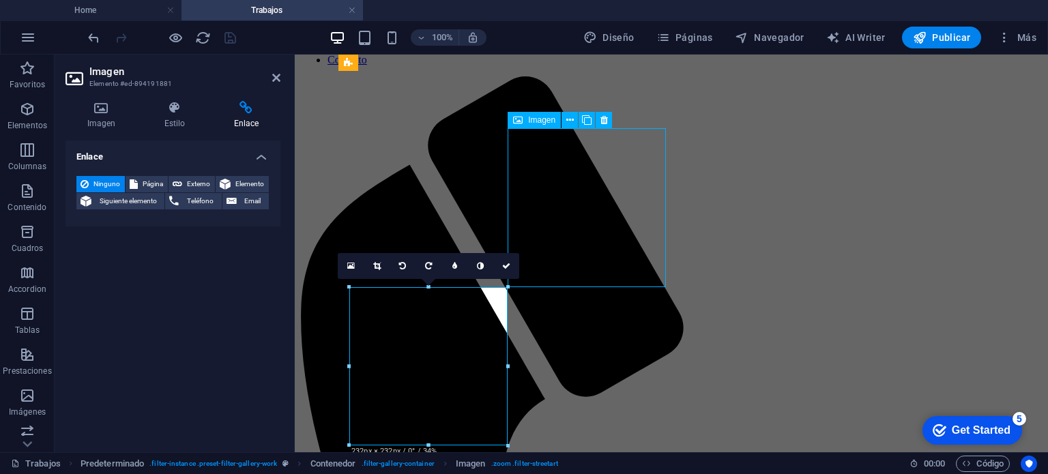
select select
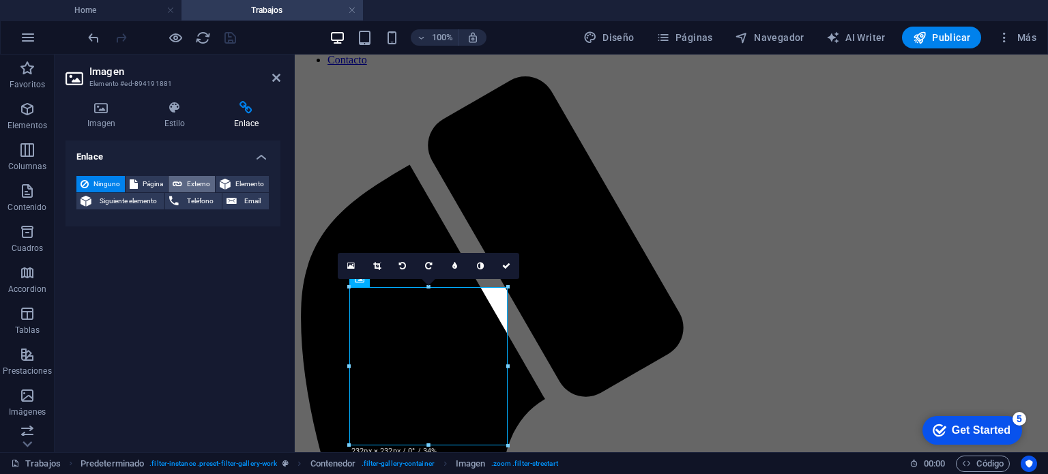
click at [192, 187] on span "Externo" at bounding box center [198, 184] width 25 height 16
select select "blank"
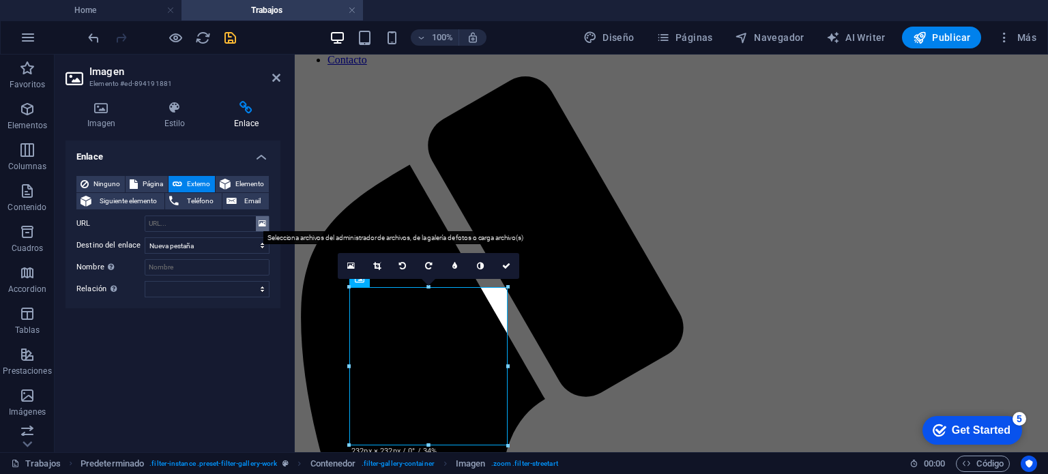
click at [261, 223] on icon at bounding box center [263, 223] width 8 height 15
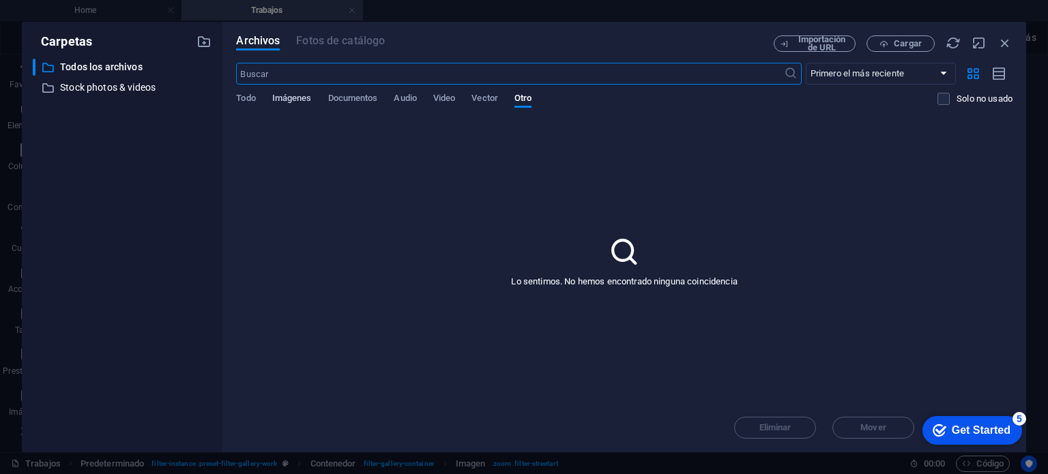
click at [283, 94] on span "Imágenes" at bounding box center [292, 99] width 40 height 19
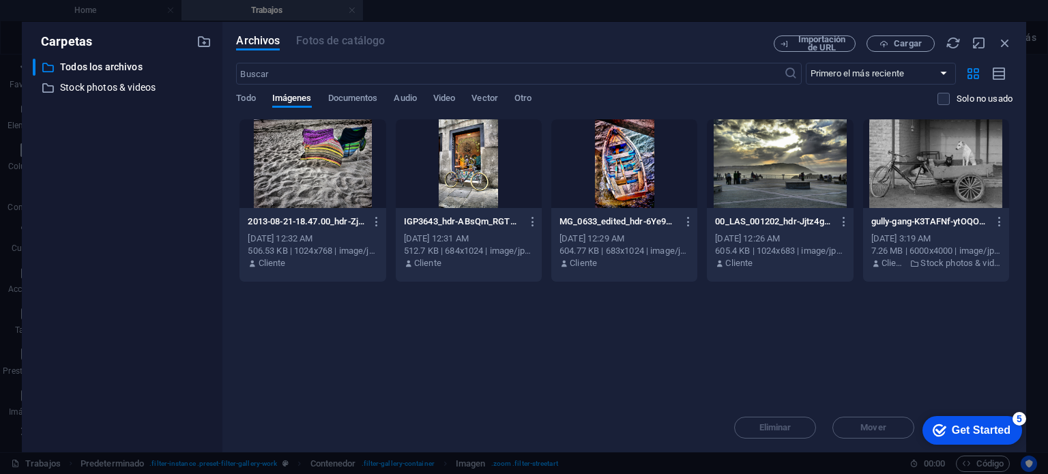
click at [476, 177] on div at bounding box center [469, 163] width 146 height 89
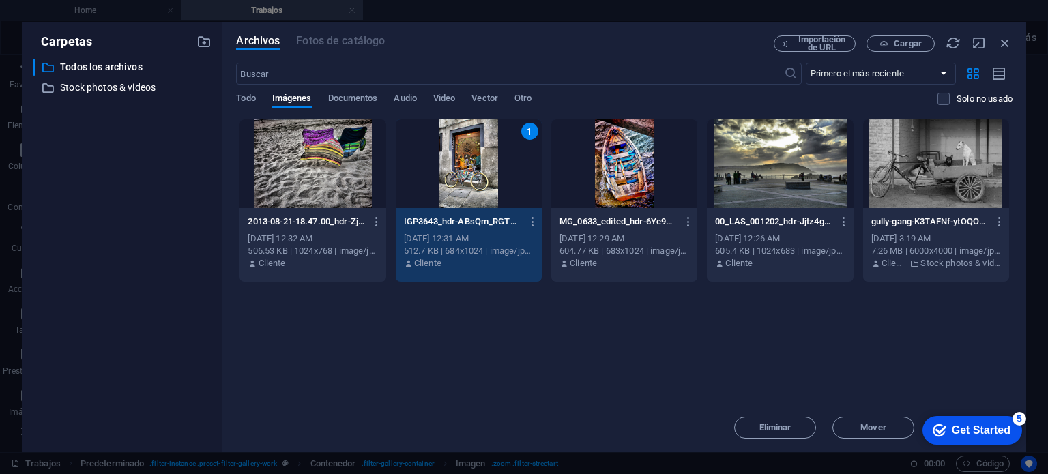
click at [969, 431] on div "Get Started" at bounding box center [981, 431] width 59 height 12
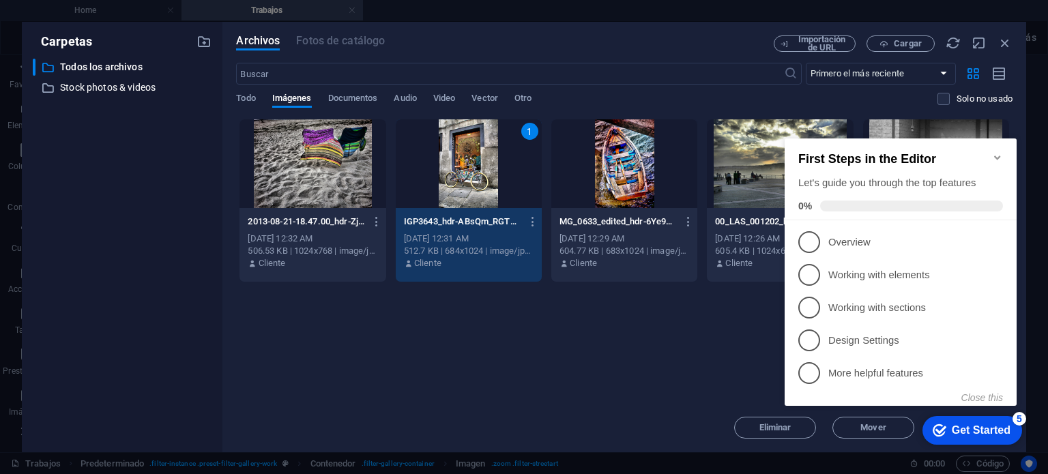
click at [999, 156] on icon "Minimize checklist" at bounding box center [998, 158] width 6 height 4
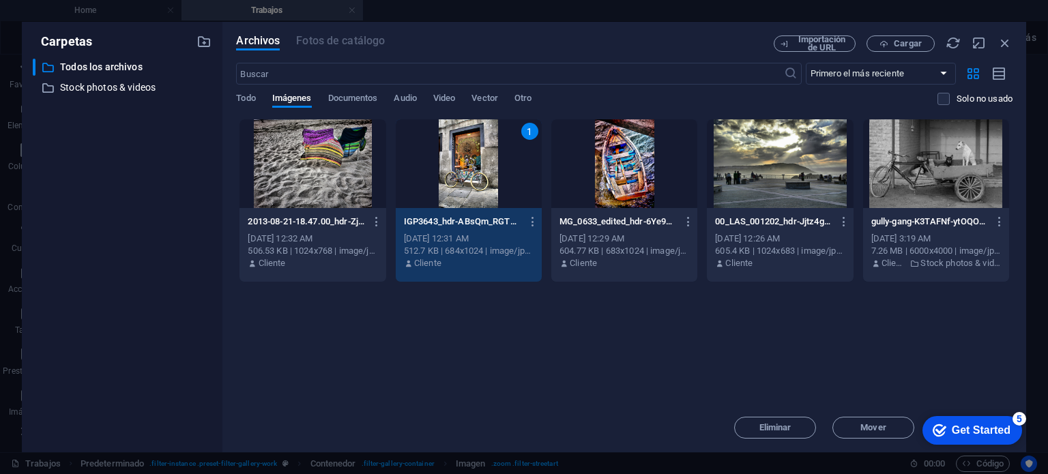
drag, startPoint x: 1023, startPoint y: 419, endPoint x: 1154, endPoint y: 623, distance: 242.9
click at [1022, 419] on div "5" at bounding box center [1020, 419] width 14 height 14
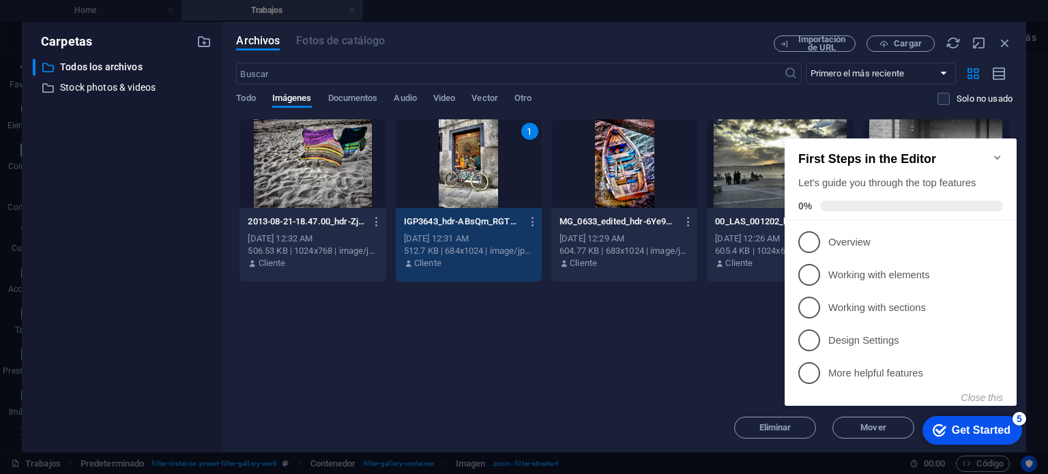
click at [999, 154] on icon "Minimize checklist" at bounding box center [997, 157] width 11 height 11
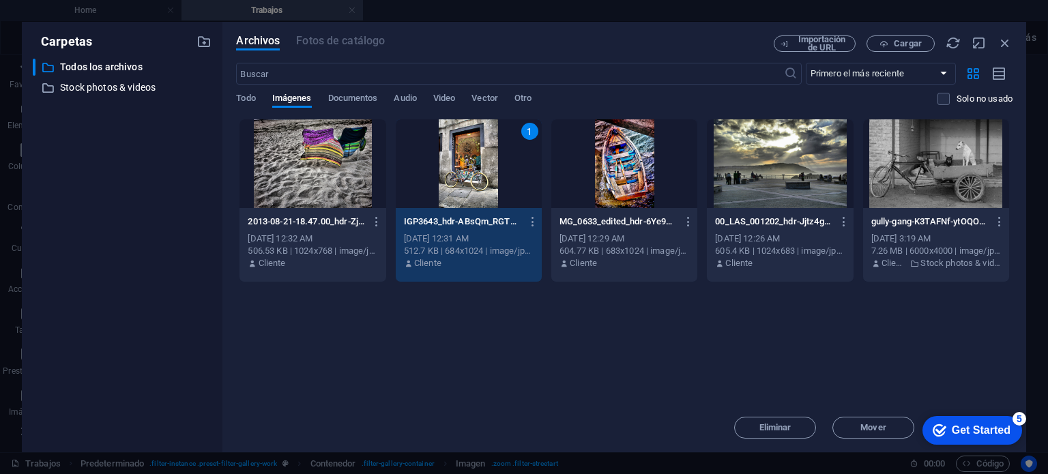
click at [470, 155] on div "1" at bounding box center [469, 163] width 146 height 89
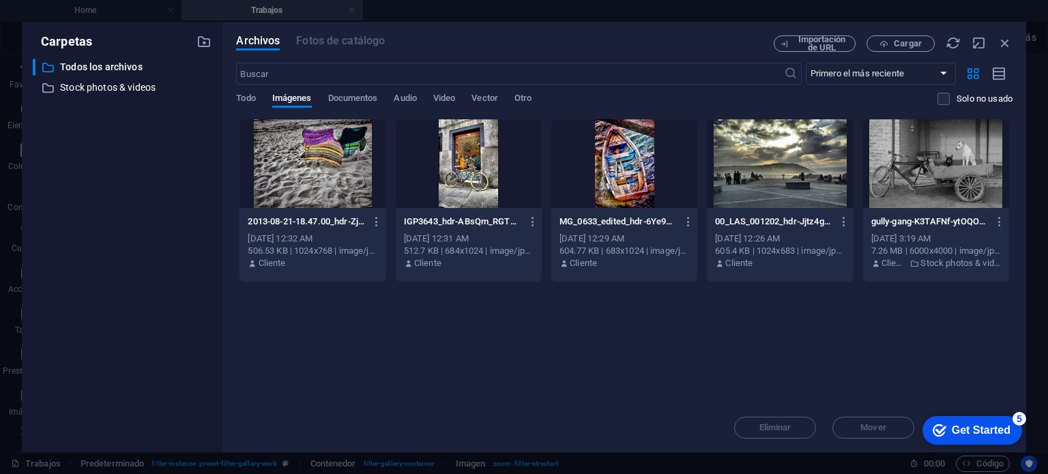
click at [470, 155] on div at bounding box center [469, 163] width 146 height 89
type input "[URL][DOMAIN_NAME]"
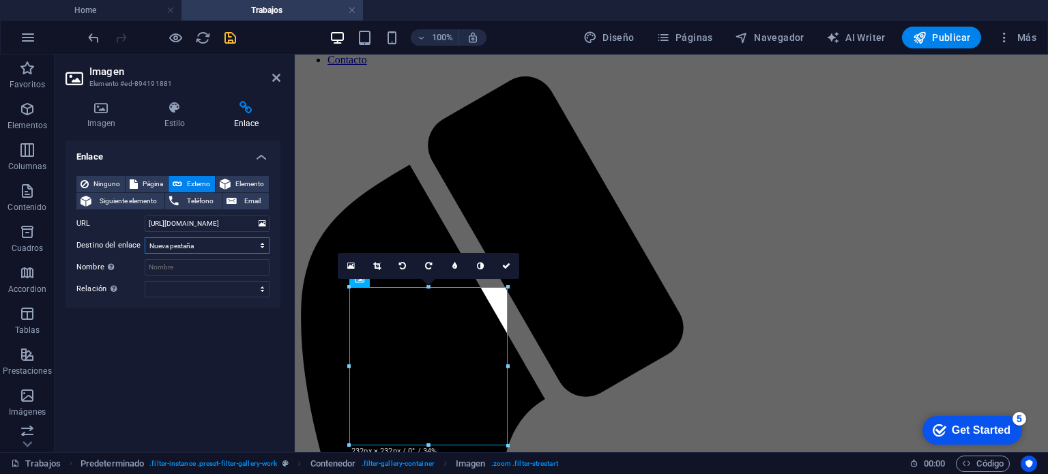
click at [228, 251] on select "Nueva pestaña Misma pestaña Superposición" at bounding box center [207, 246] width 125 height 16
select select
click at [145, 238] on select "Nueva pestaña Misma pestaña Superposición" at bounding box center [207, 246] width 125 height 16
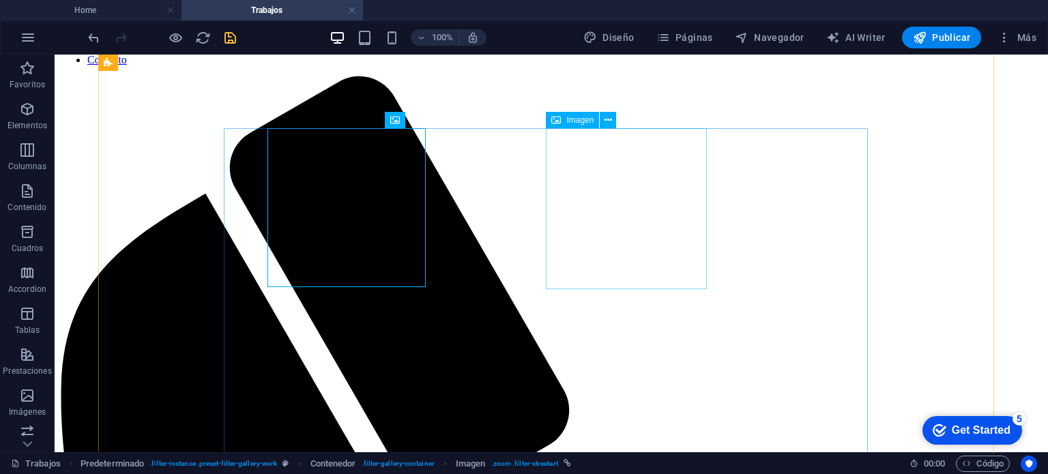
select select "%"
select select
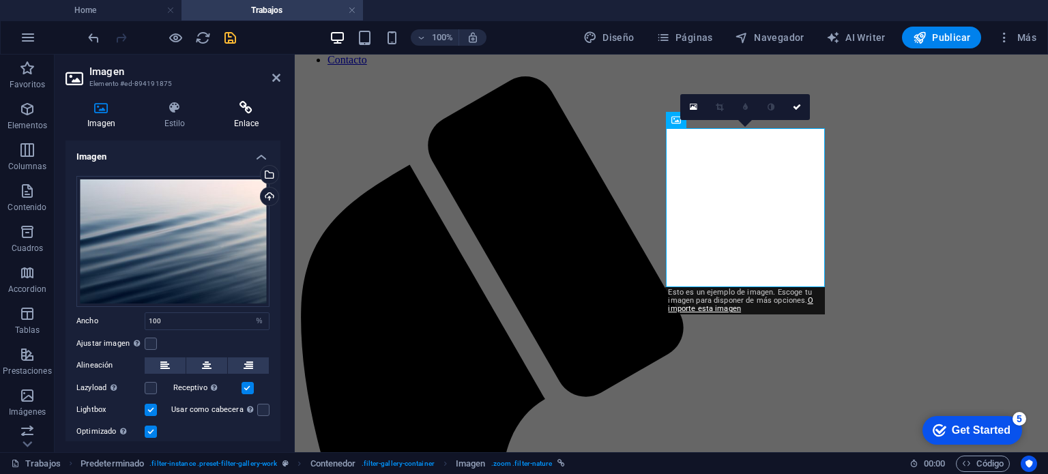
click at [246, 122] on h4 "Enlace" at bounding box center [246, 115] width 68 height 29
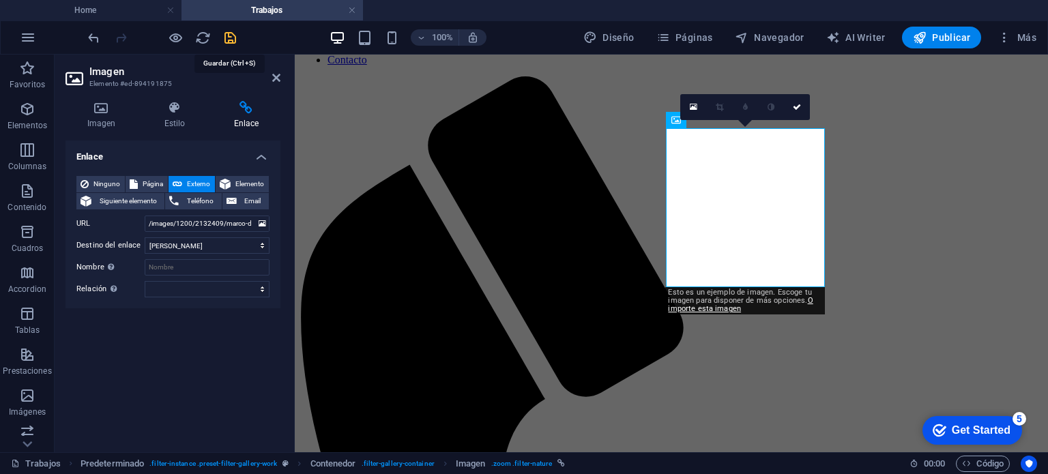
click at [231, 40] on icon "save" at bounding box center [231, 38] width 16 height 16
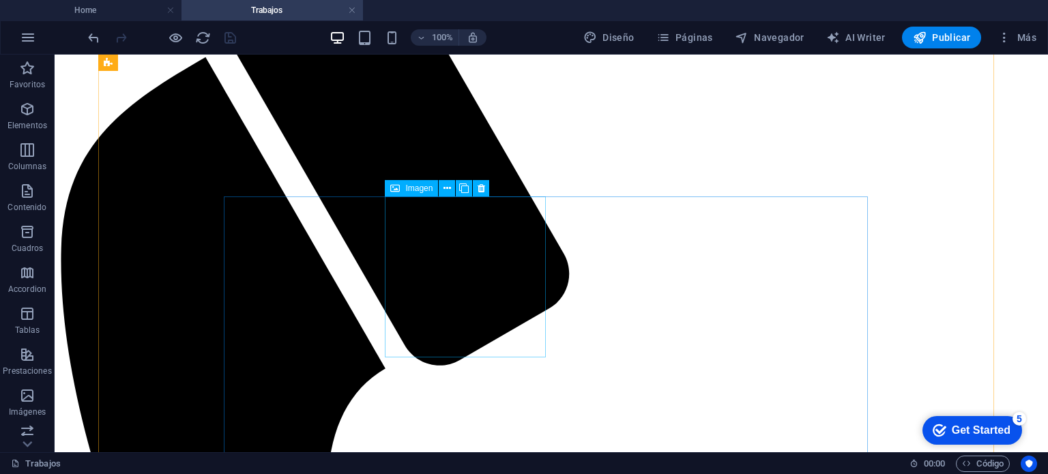
scroll to position [68, 0]
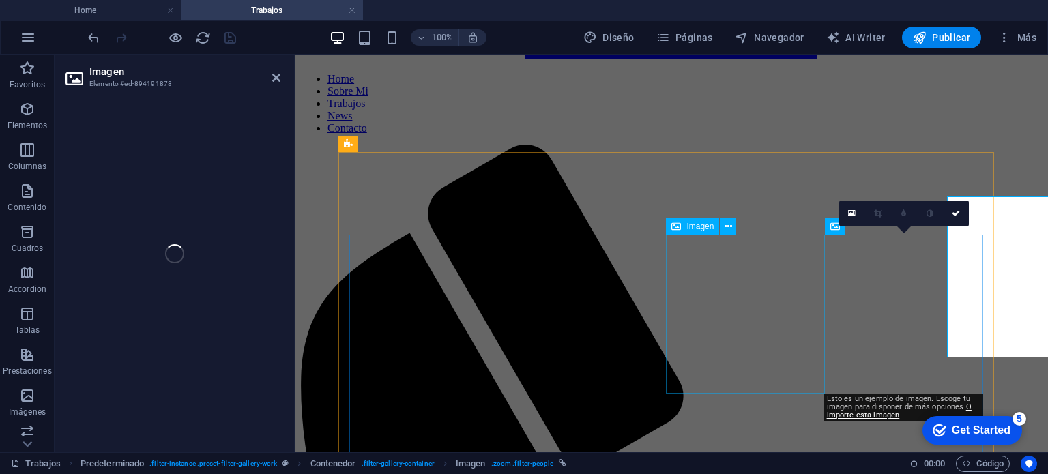
select select "%"
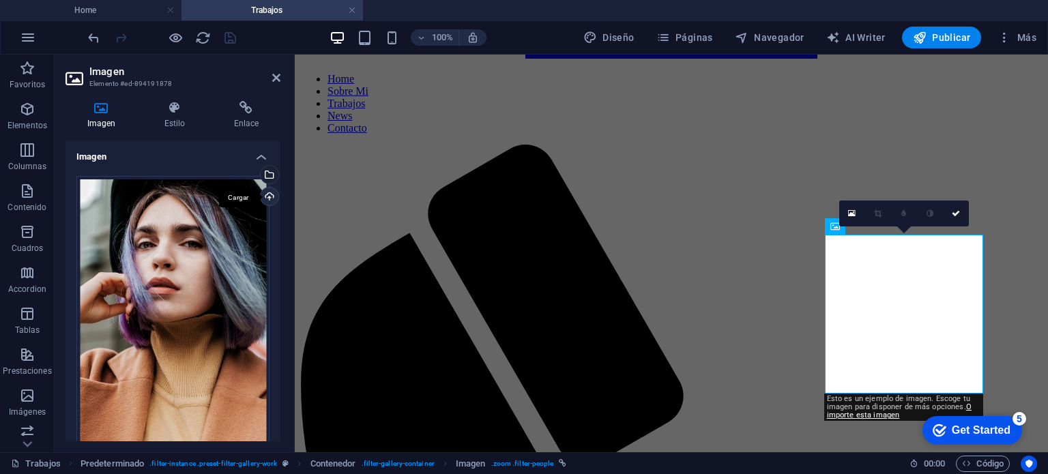
click at [267, 190] on div "Cargar" at bounding box center [268, 198] width 20 height 20
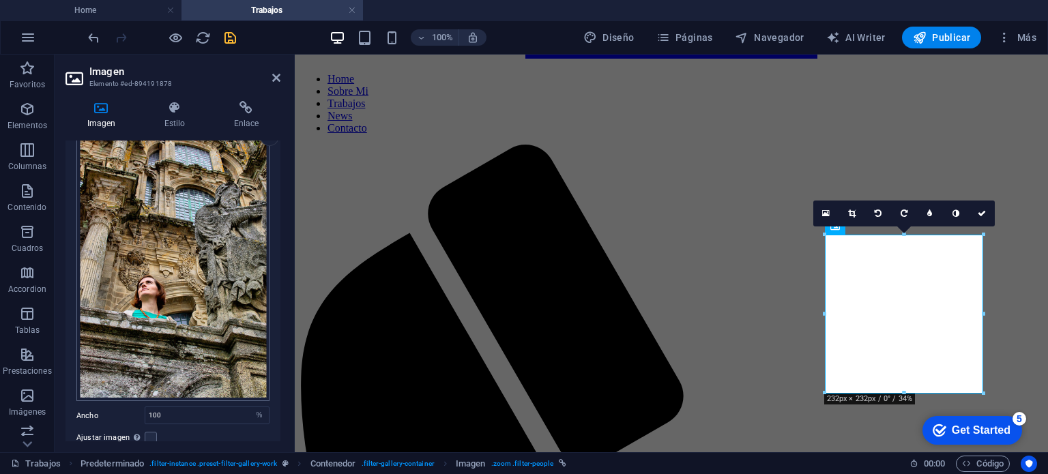
scroll to position [137, 0]
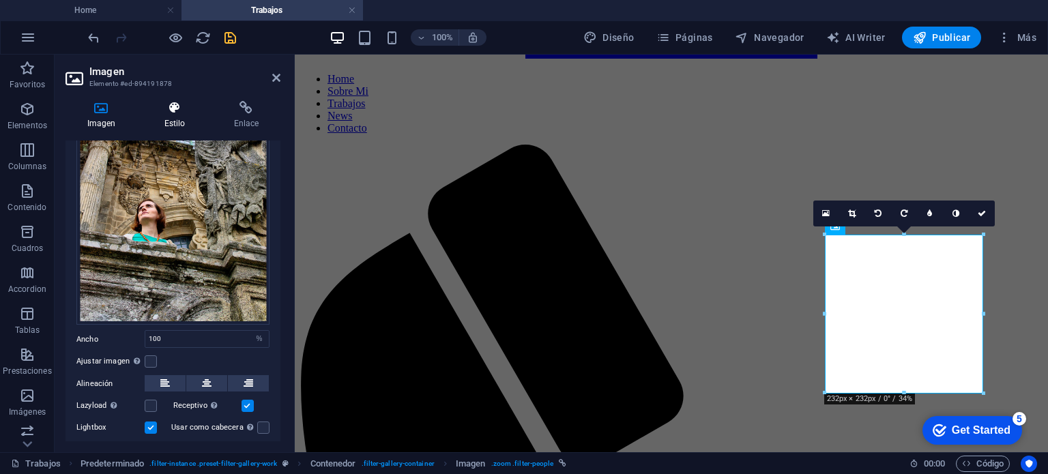
click at [182, 119] on h4 "Estilo" at bounding box center [178, 115] width 70 height 29
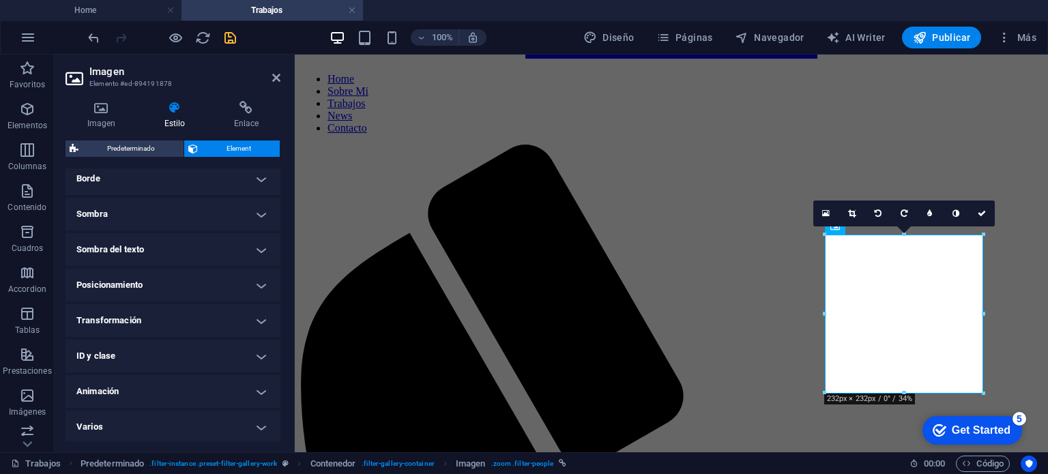
scroll to position [314, 0]
click at [143, 350] on h4 "ID y clase" at bounding box center [173, 355] width 215 height 33
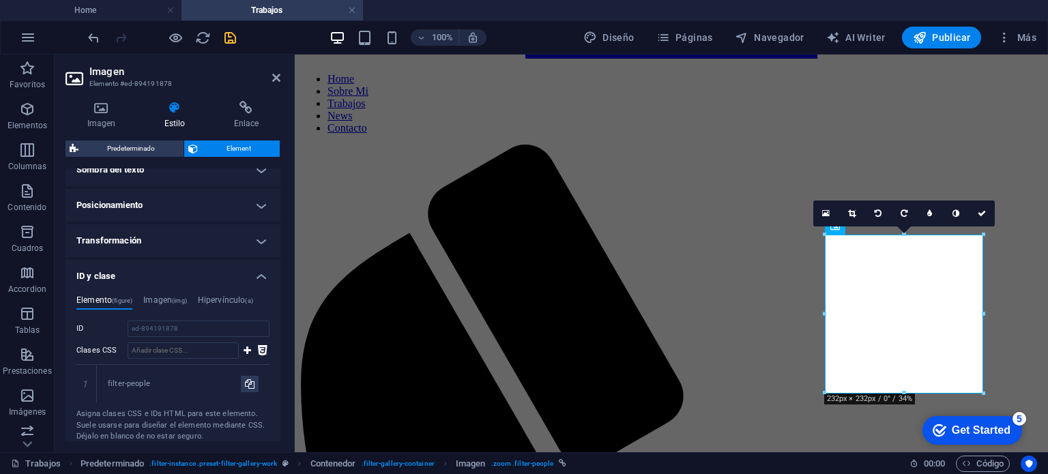
scroll to position [451, 0]
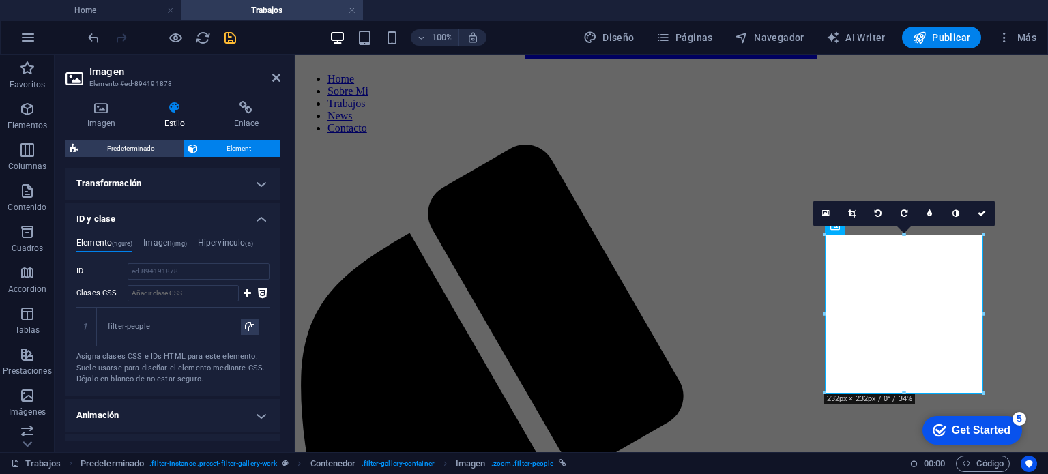
click at [245, 98] on div "Imagen Estilo Enlace Imagen Arrastra archivos aquí, haz clic para escoger archi…" at bounding box center [173, 271] width 237 height 362
click at [245, 106] on icon at bounding box center [246, 108] width 68 height 14
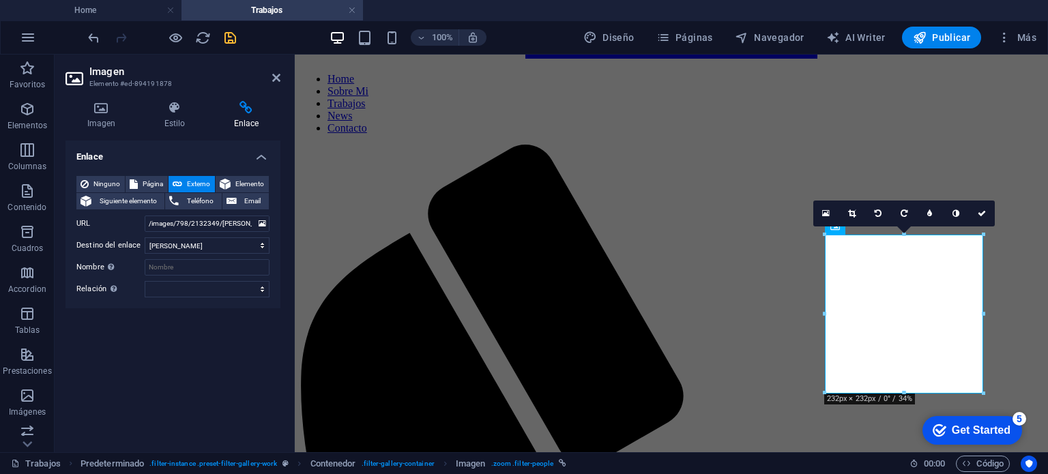
click at [227, 38] on icon "save" at bounding box center [231, 38] width 16 height 16
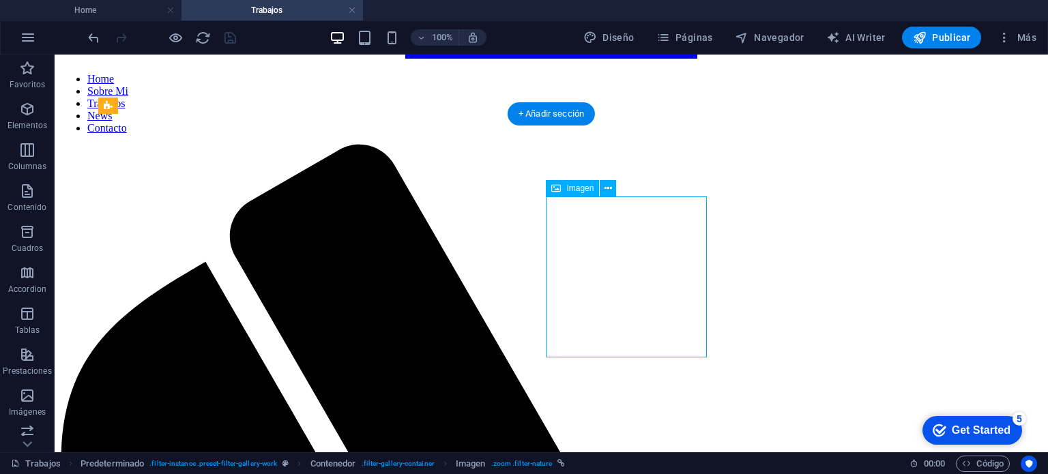
select select "%"
select select
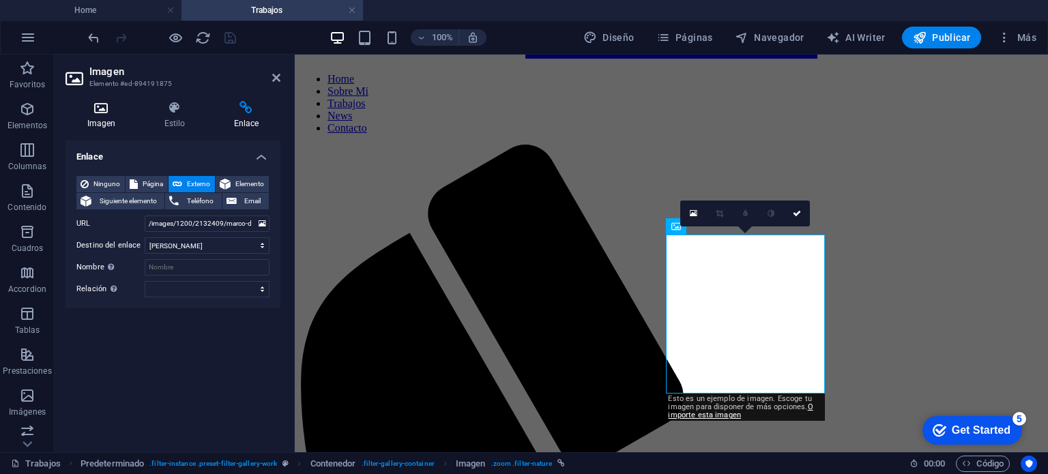
click at [112, 114] on icon at bounding box center [102, 108] width 72 height 14
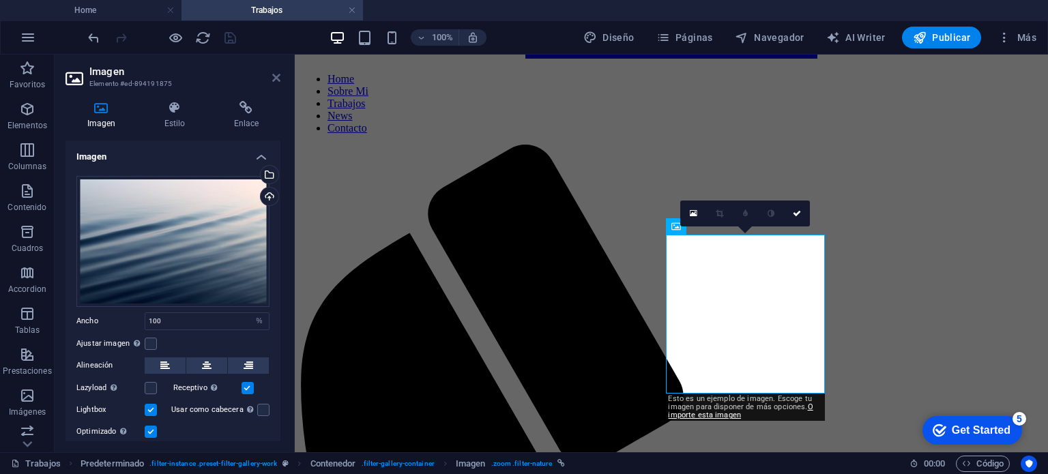
click at [278, 74] on icon at bounding box center [276, 77] width 8 height 11
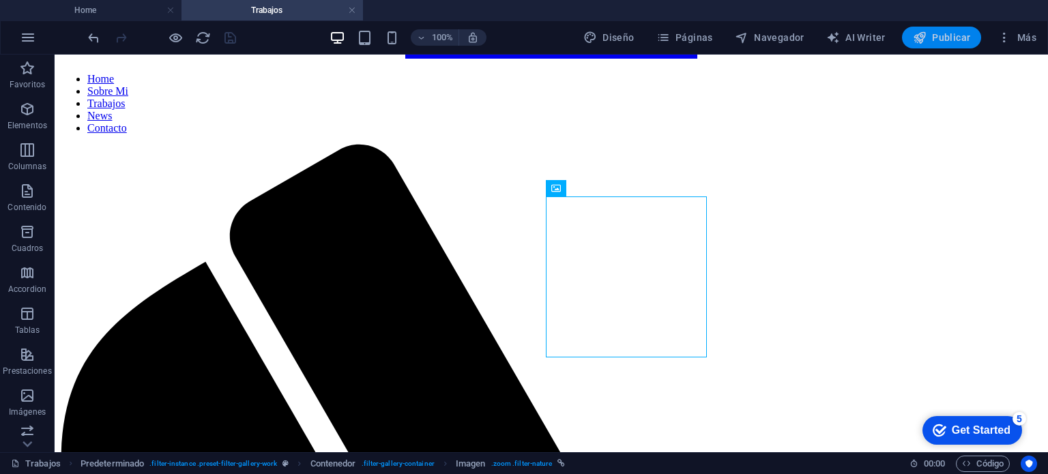
click at [937, 35] on span "Publicar" at bounding box center [942, 38] width 58 height 14
